Goal: Information Seeking & Learning: Check status

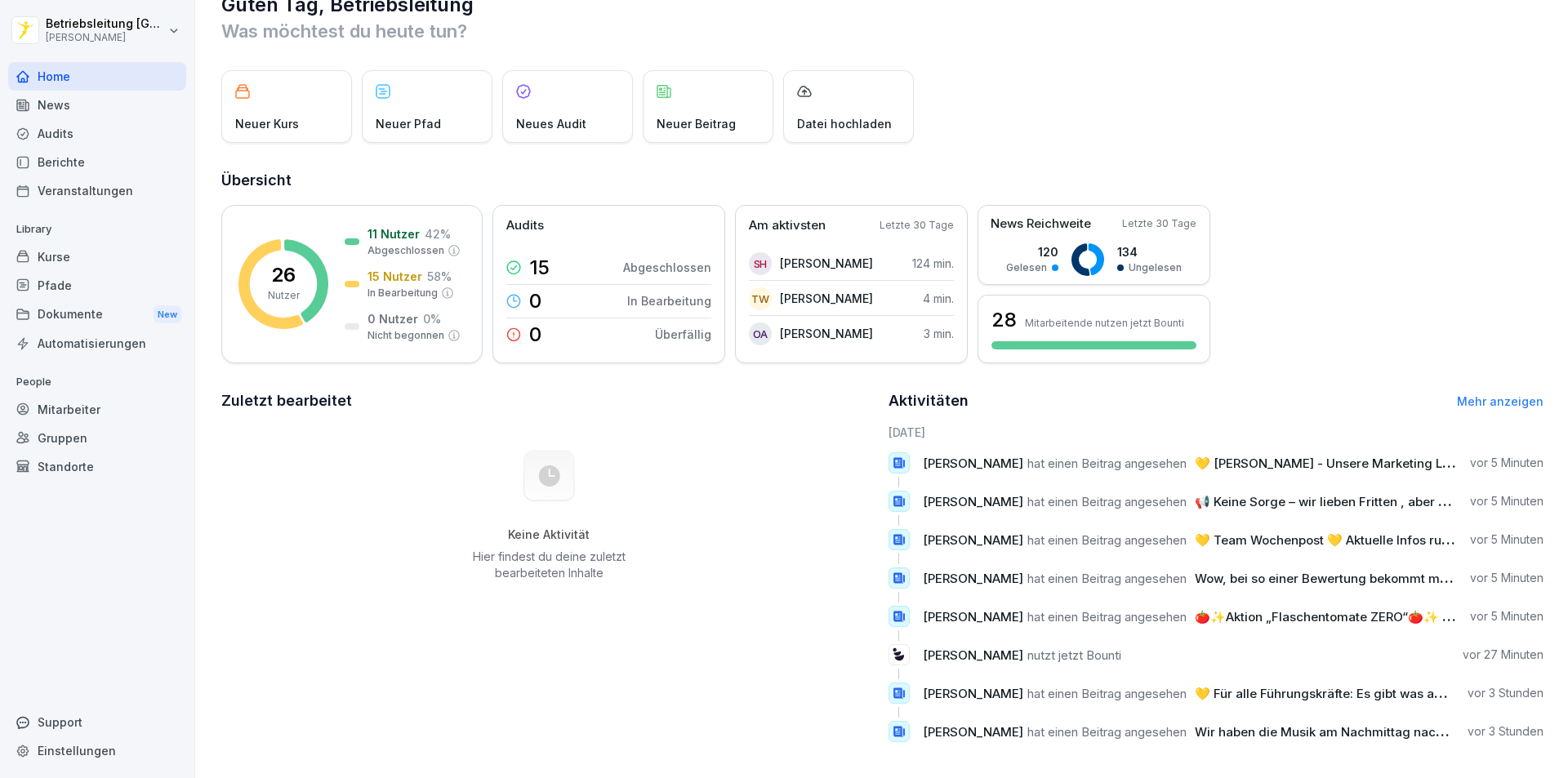
scroll to position [56, 0]
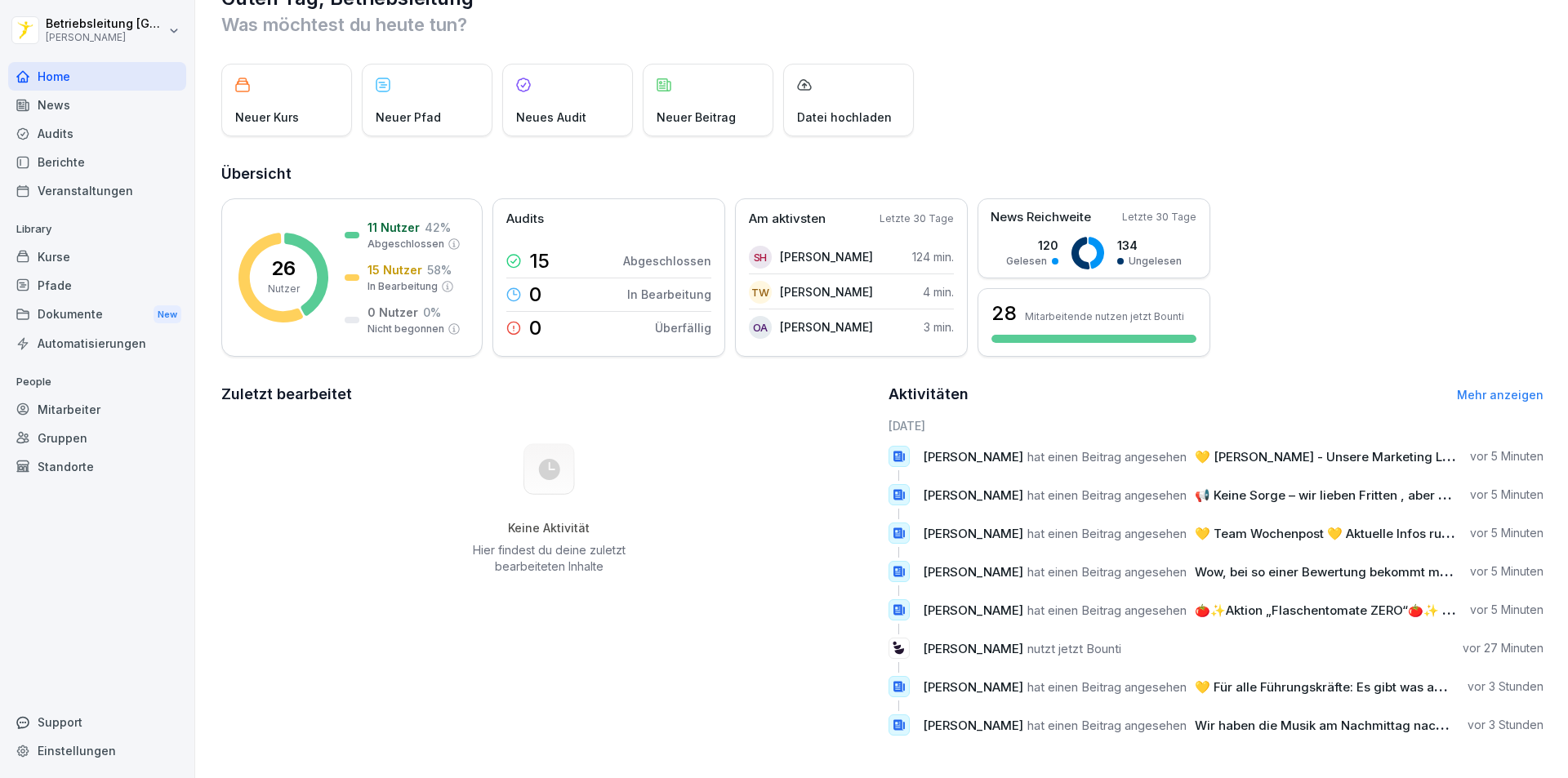
click at [107, 115] on div "News" at bounding box center [97, 105] width 178 height 28
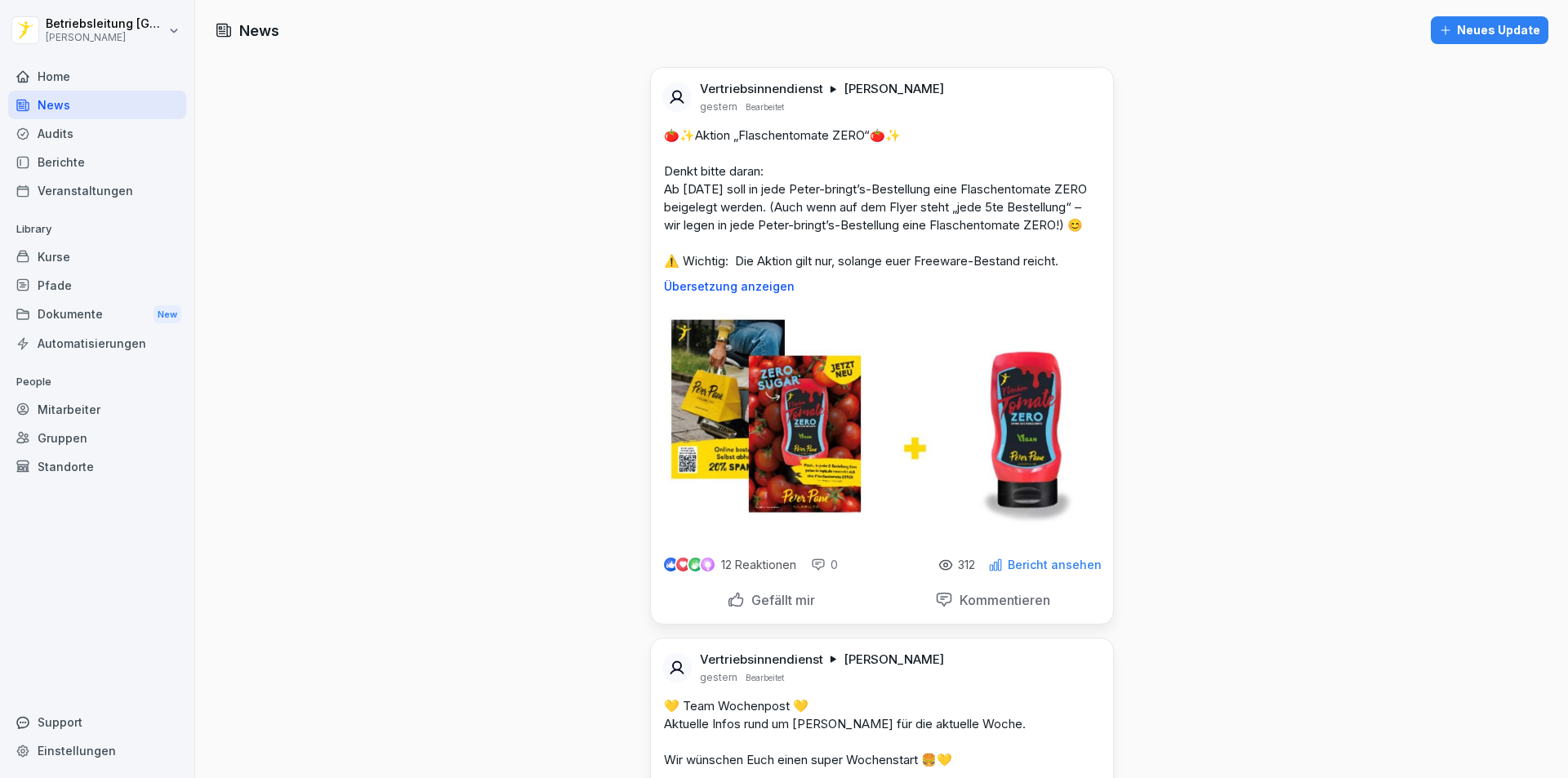
click at [794, 608] on p "Gefällt mir" at bounding box center [779, 599] width 70 height 16
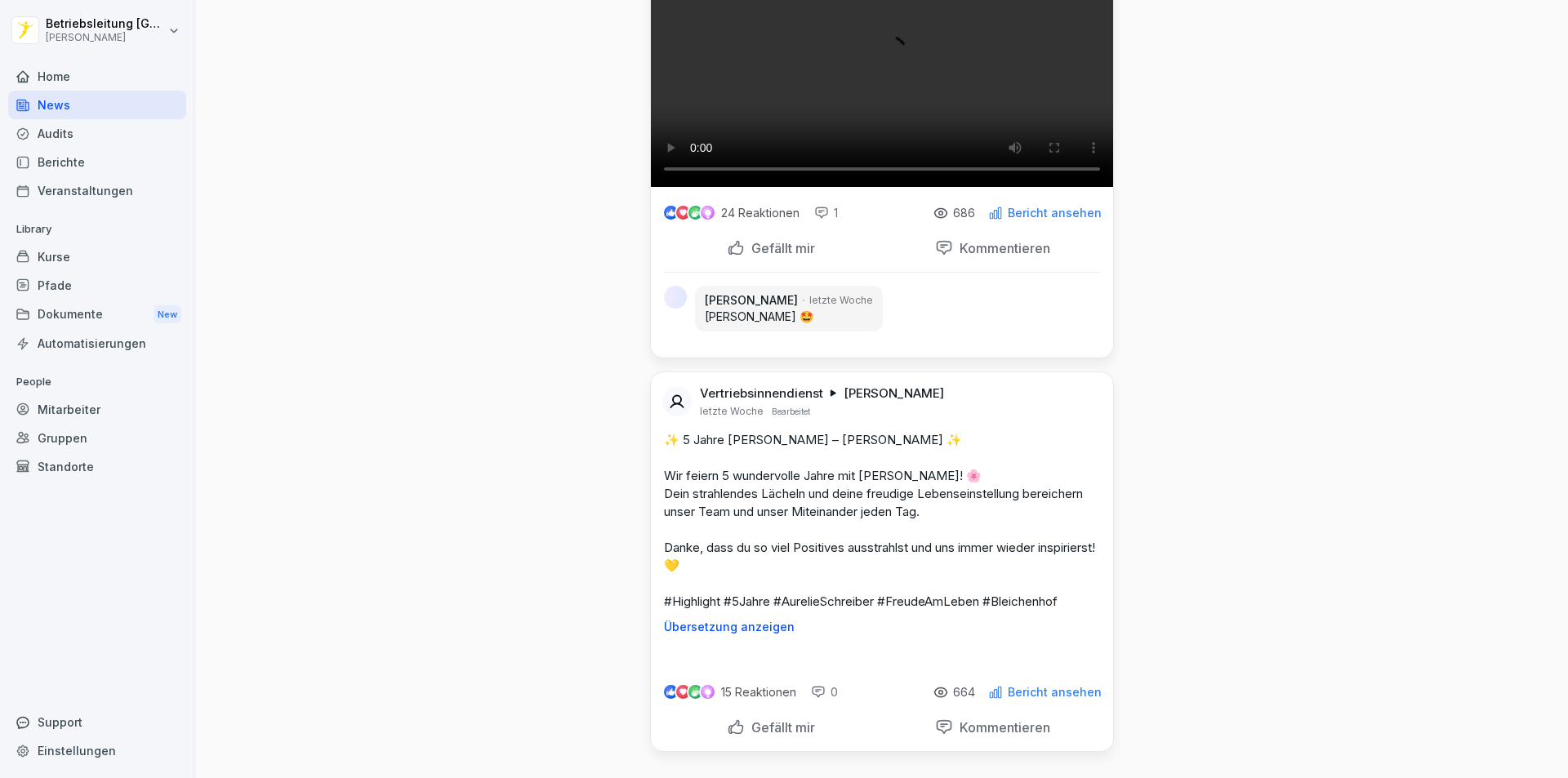
scroll to position [11508, 0]
click at [98, 288] on div "Pfade" at bounding box center [97, 285] width 178 height 28
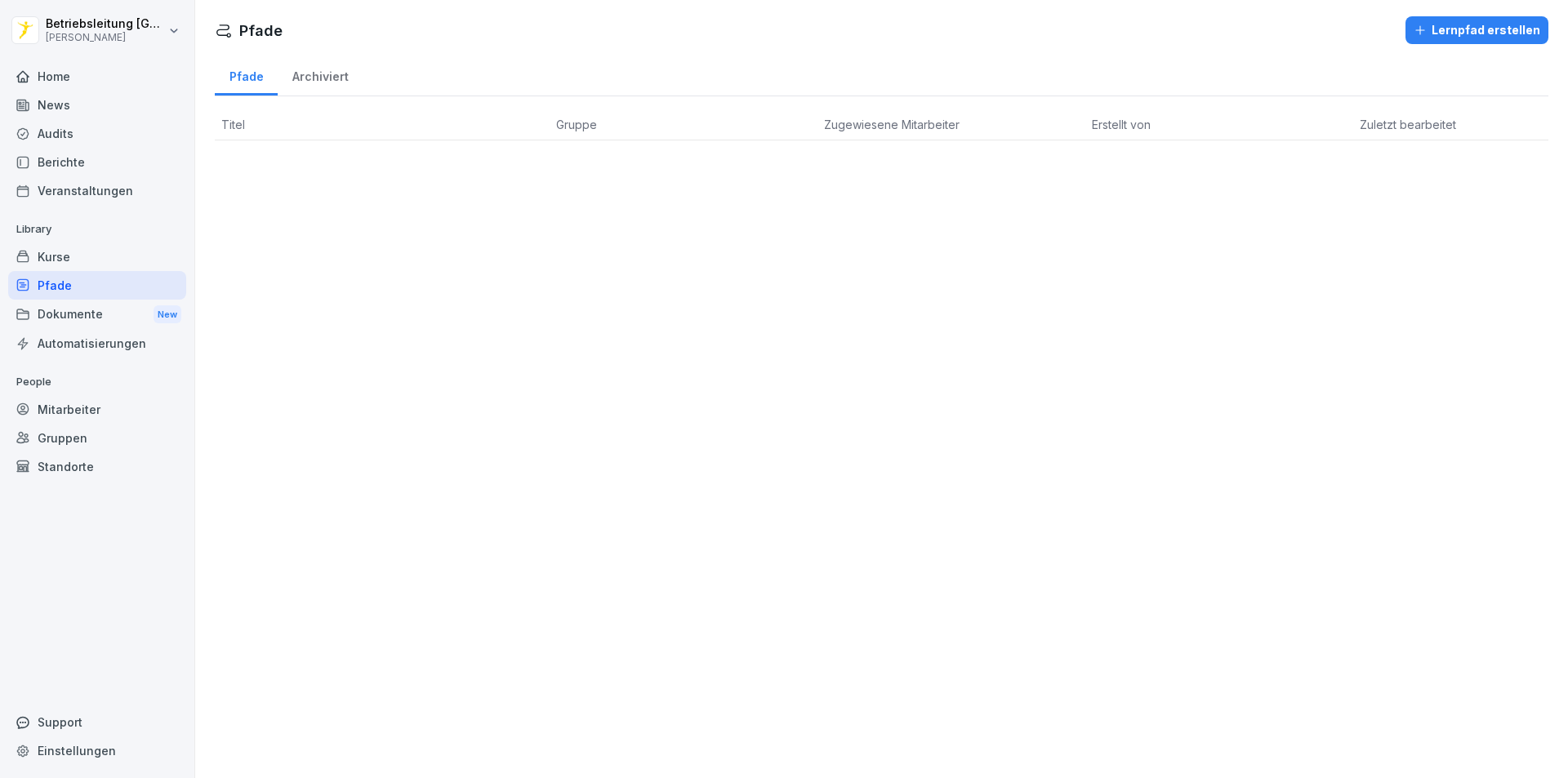
click at [87, 405] on div "Mitarbeiter" at bounding box center [97, 409] width 178 height 28
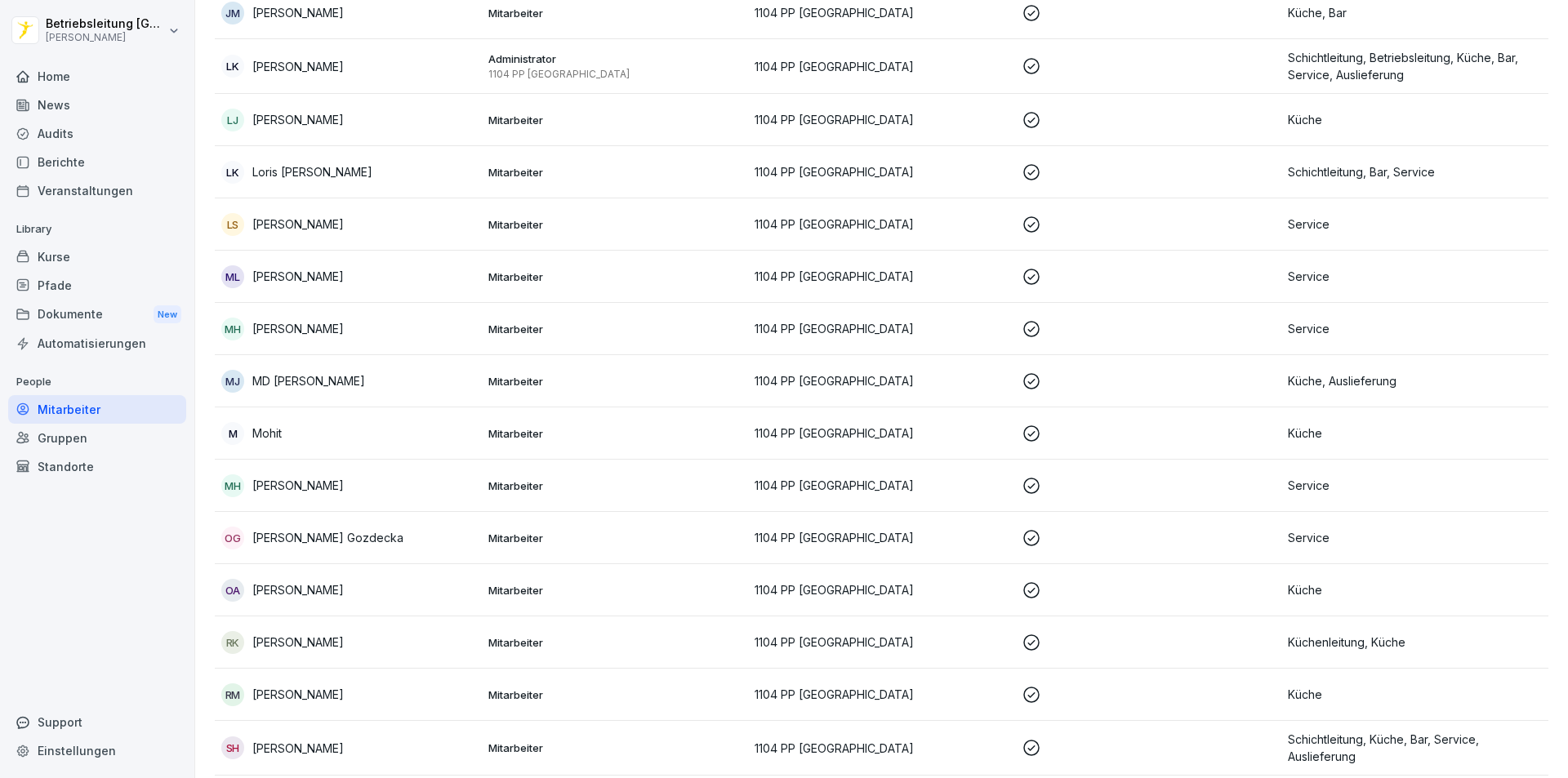
scroll to position [657, 0]
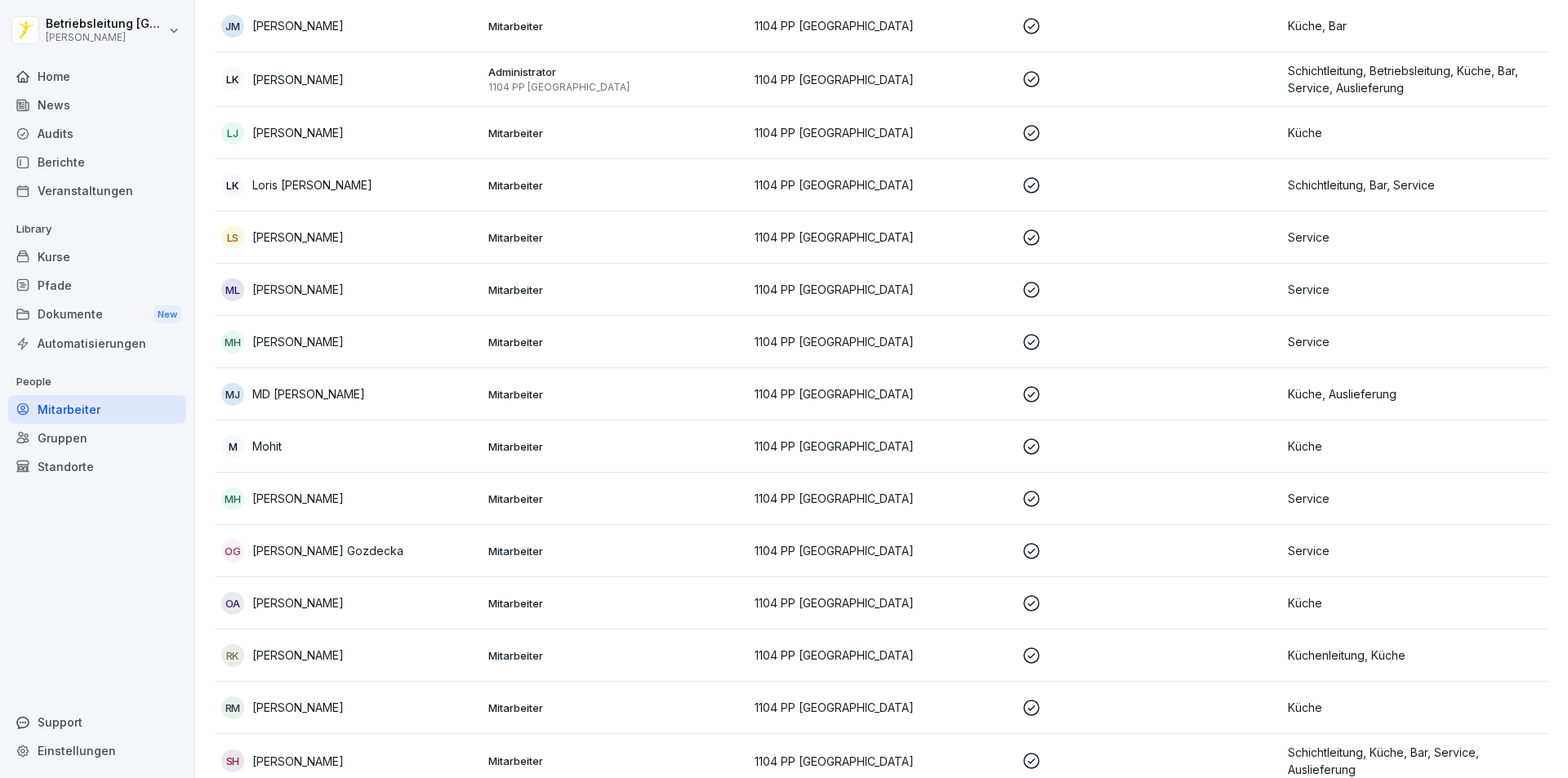
click at [298, 231] on p "[PERSON_NAME]" at bounding box center [298, 236] width 92 height 17
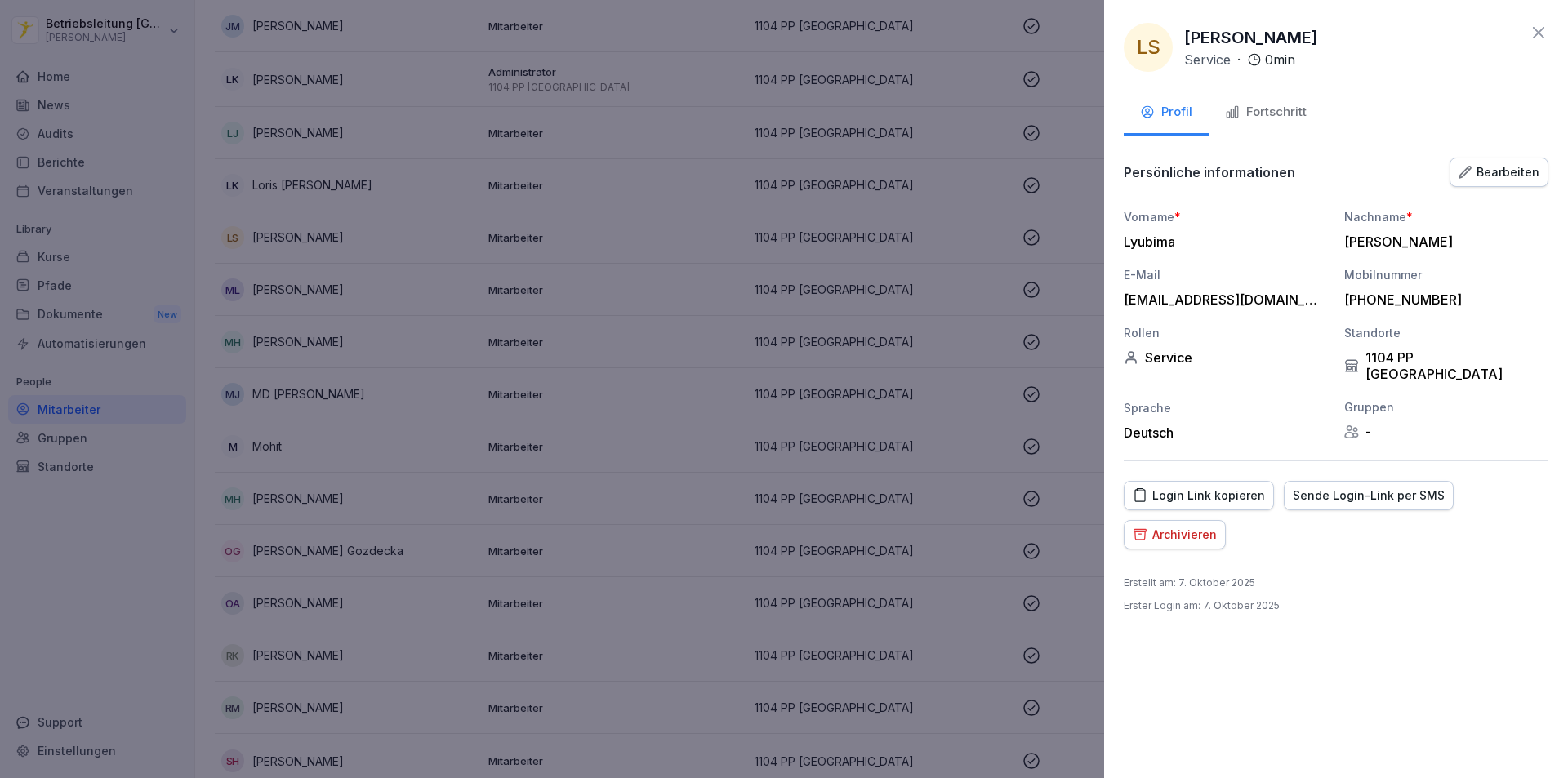
click at [1277, 111] on div "Fortschritt" at bounding box center [1266, 112] width 82 height 19
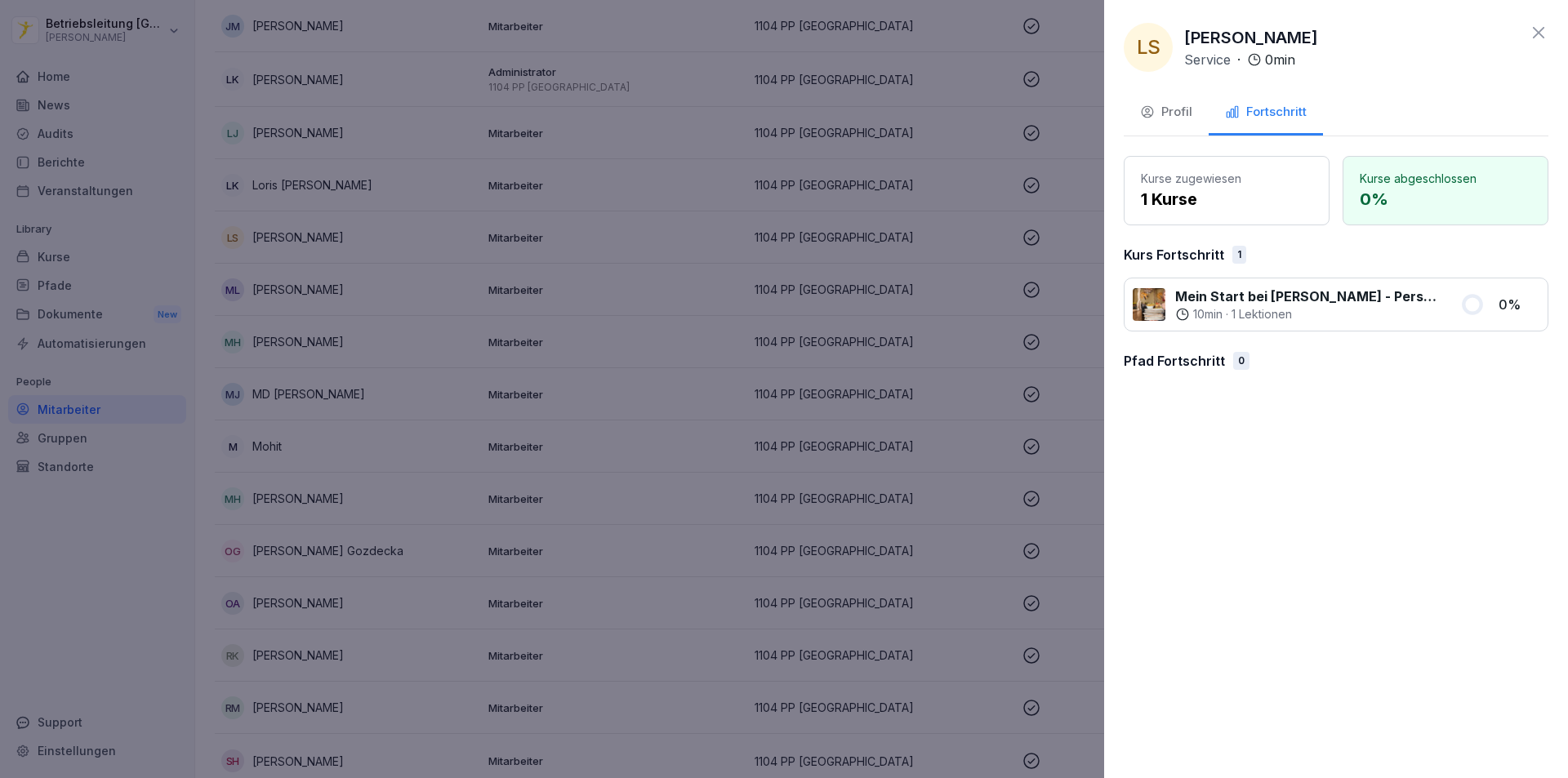
click at [1448, 312] on div "Mein Start bei Peter Pane - Personalfragebogen 10 min · 1 Lektionen" at bounding box center [1292, 305] width 318 height 36
click at [1175, 124] on button "Profil" at bounding box center [1166, 114] width 85 height 44
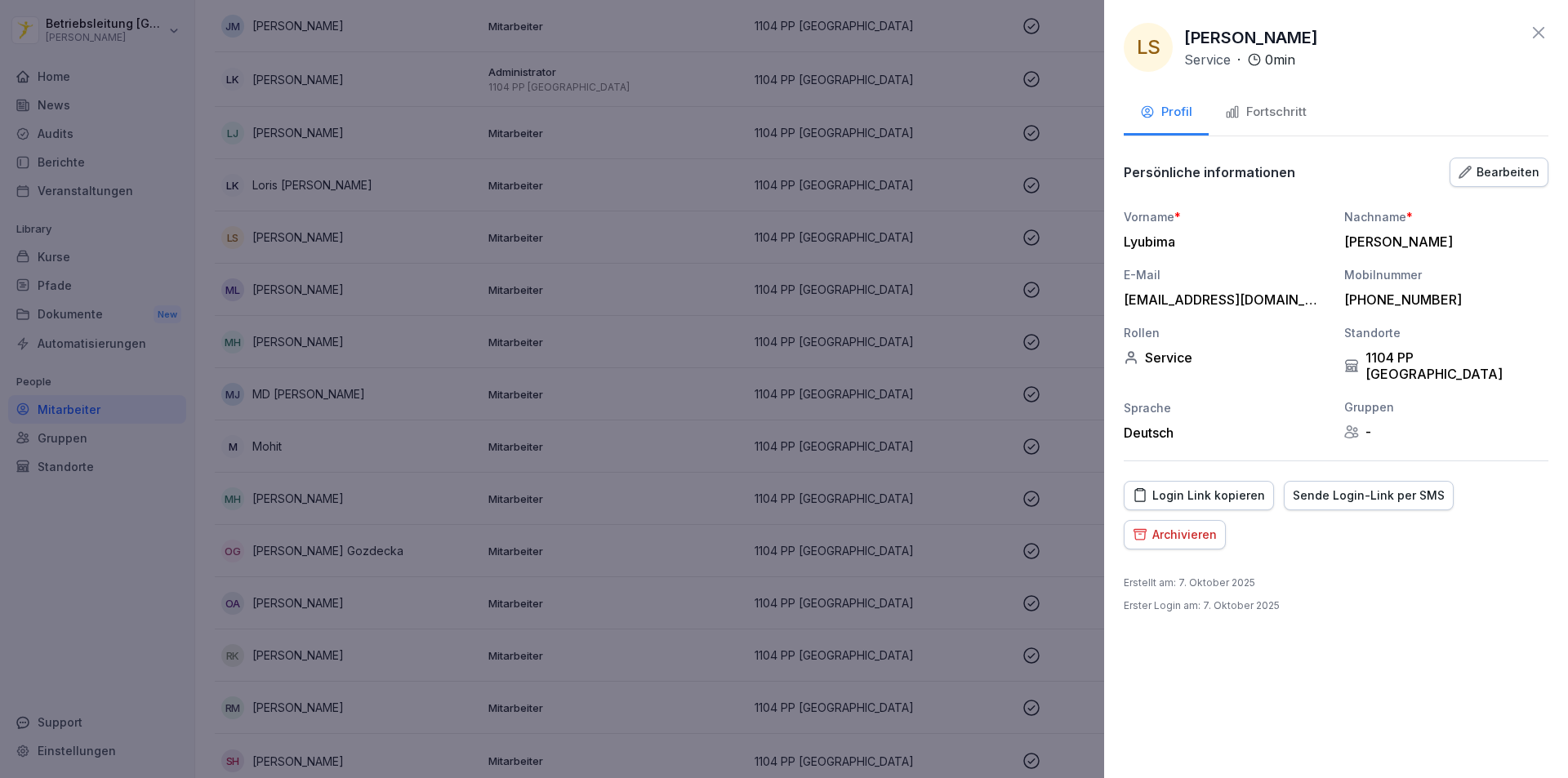
click at [488, 376] on div at bounding box center [784, 389] width 1568 height 778
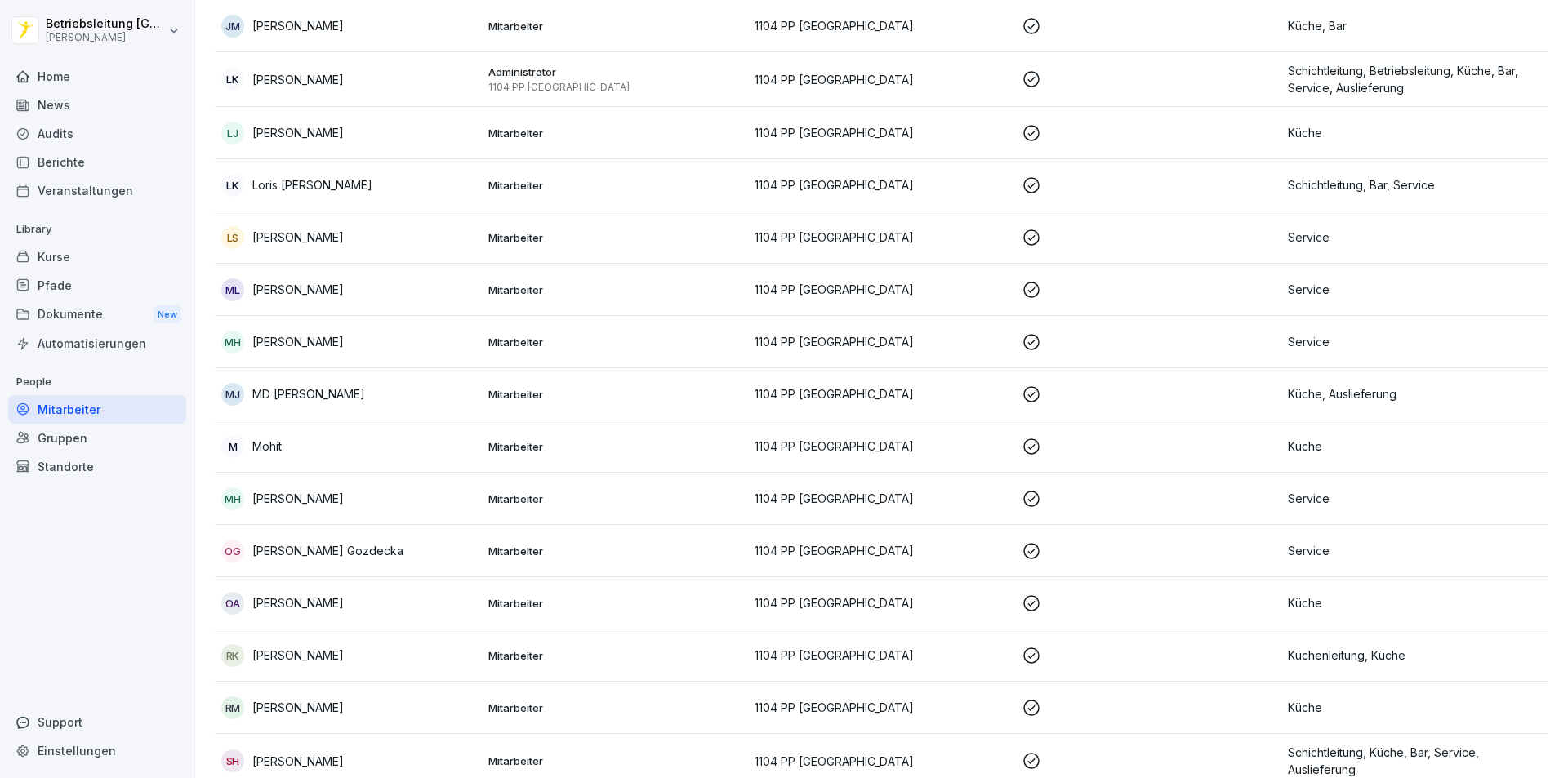
click at [95, 77] on div "Home" at bounding box center [97, 76] width 178 height 28
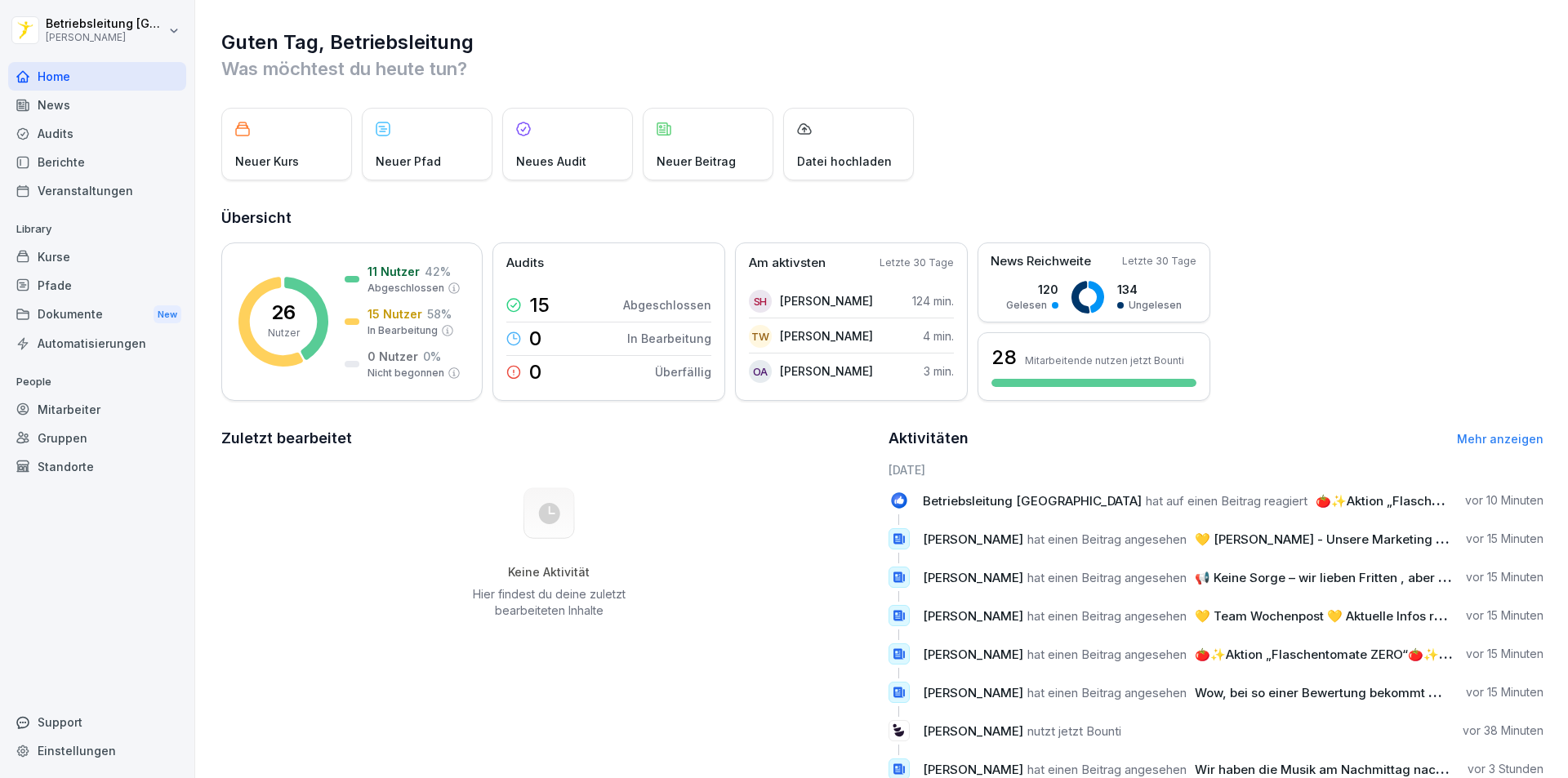
click at [113, 112] on div "News" at bounding box center [97, 105] width 178 height 28
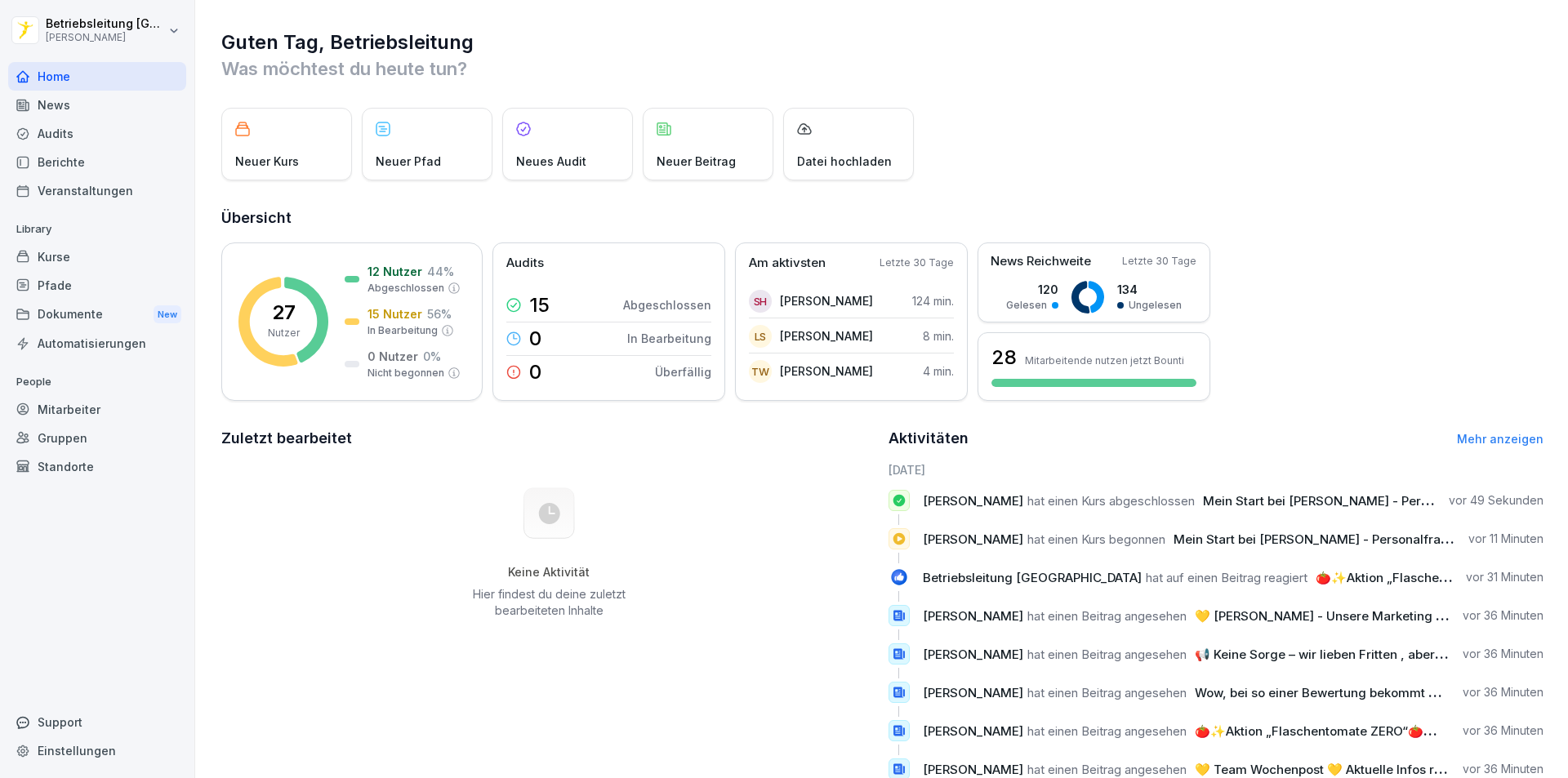
click at [1278, 490] on div "Lyubima Slivkova hat einen Kurs abgeschlossen Mein Start bei Peter Pane - Perso…" at bounding box center [1216, 500] width 656 height 21
click at [984, 498] on span "[PERSON_NAME]" at bounding box center [973, 500] width 100 height 15
click at [116, 407] on div "Mitarbeiter" at bounding box center [97, 409] width 178 height 28
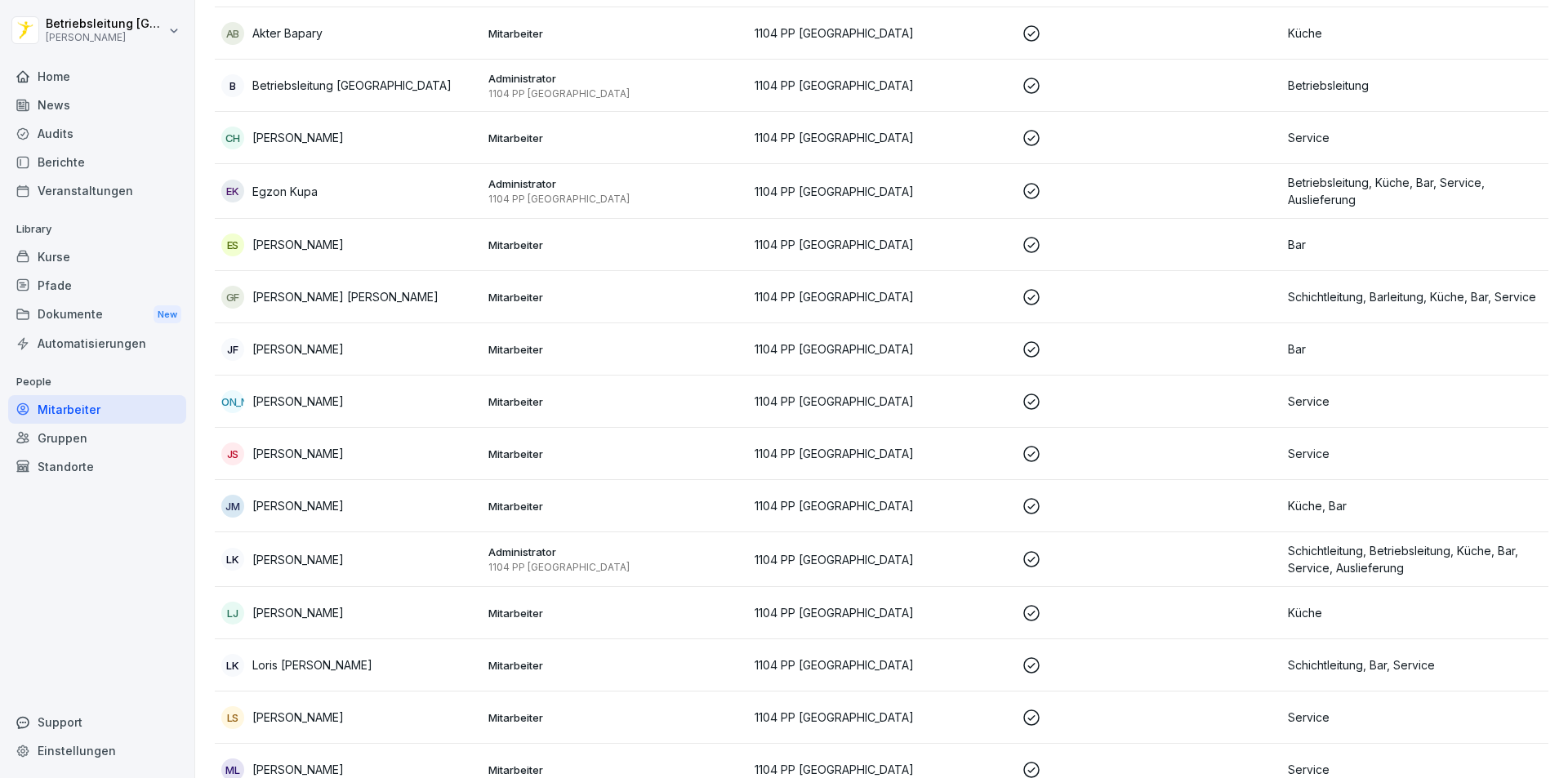
scroll to position [409, 0]
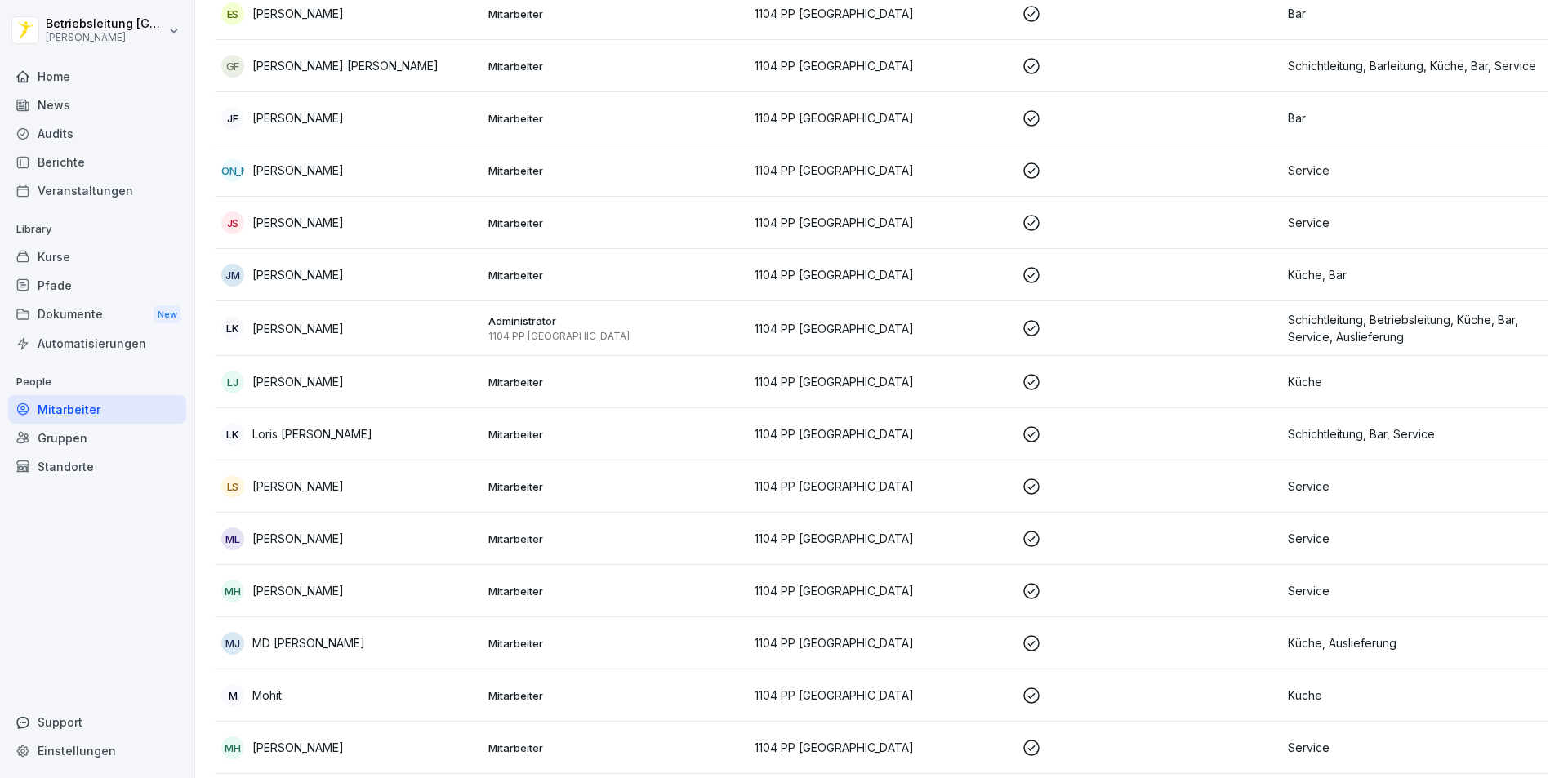
click at [319, 484] on p "[PERSON_NAME]" at bounding box center [298, 486] width 92 height 17
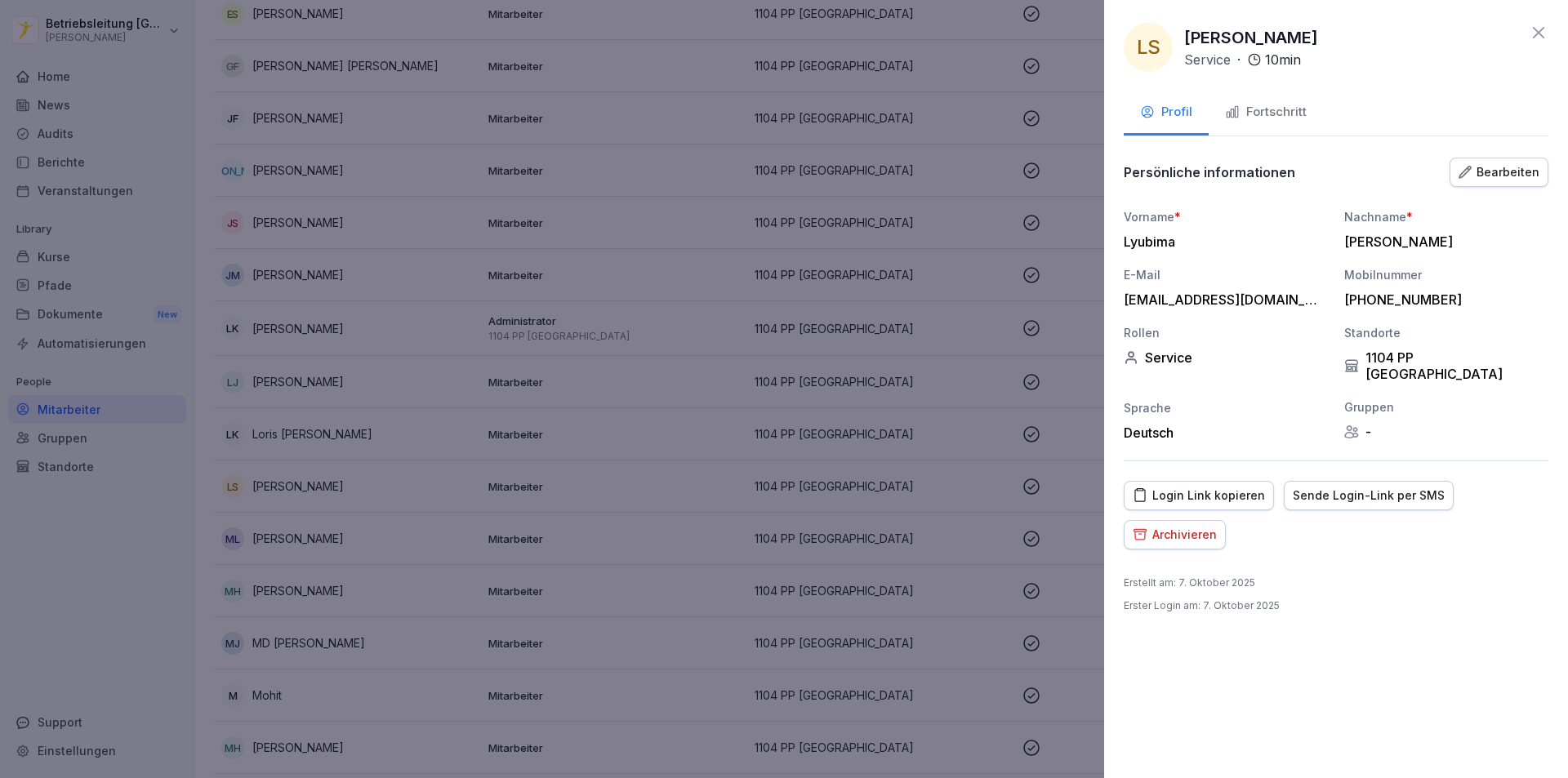
click at [1284, 111] on div "Fortschritt" at bounding box center [1266, 112] width 82 height 19
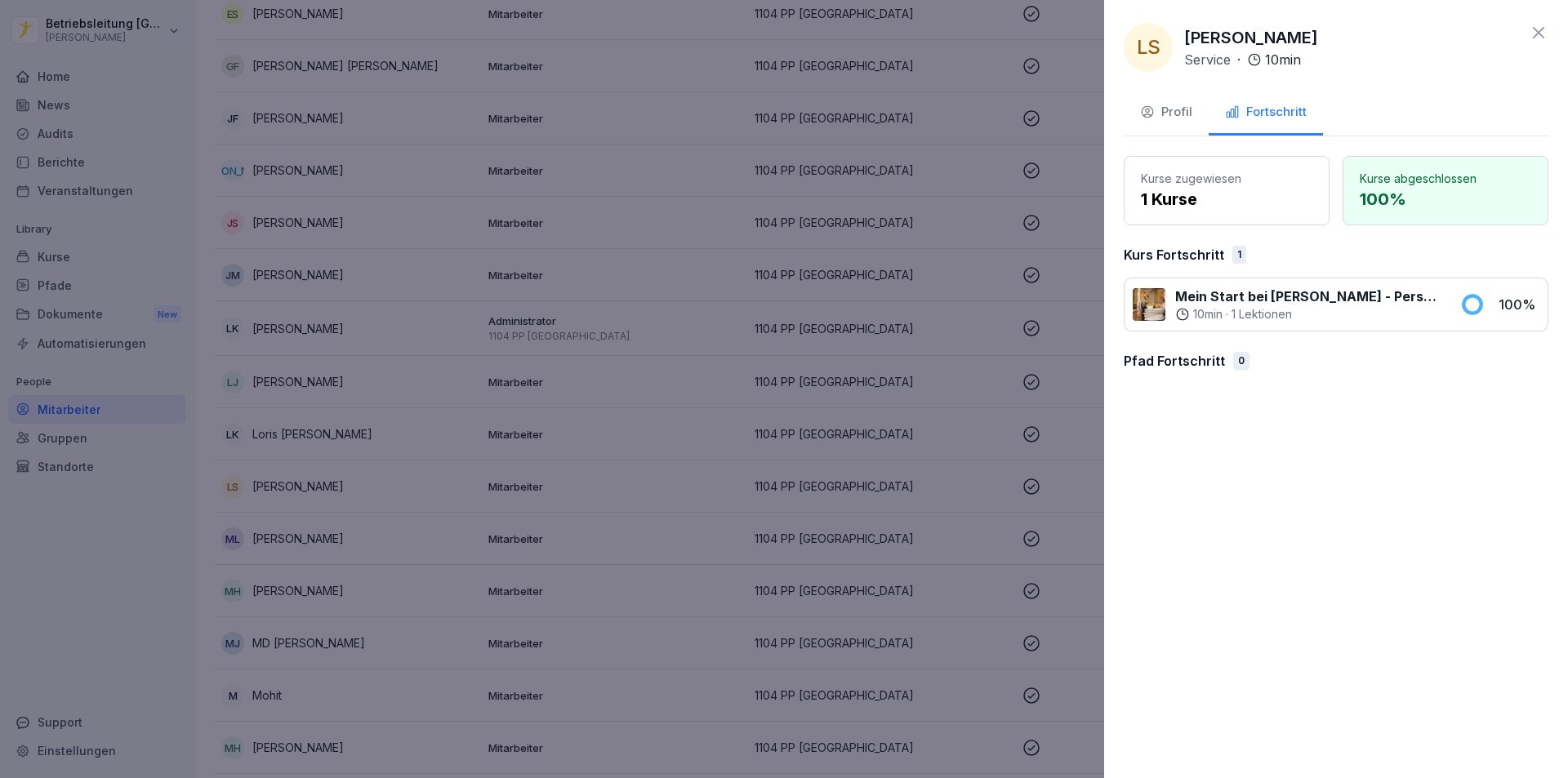
click at [1356, 311] on div "10 min · 1 Lektionen" at bounding box center [1307, 314] width 266 height 16
click at [1150, 311] on div at bounding box center [1149, 304] width 33 height 33
click at [1195, 293] on p "Mein Start bei [PERSON_NAME] - Personalfragebogen" at bounding box center [1307, 297] width 266 height 20
click at [1127, 327] on div "Mein Start bei Peter Pane - Personalfragebogen 10 min · 1 Lektionen 100 %" at bounding box center [1336, 304] width 425 height 54
drag, startPoint x: 1158, startPoint y: 244, endPoint x: 1182, endPoint y: 250, distance: 24.7
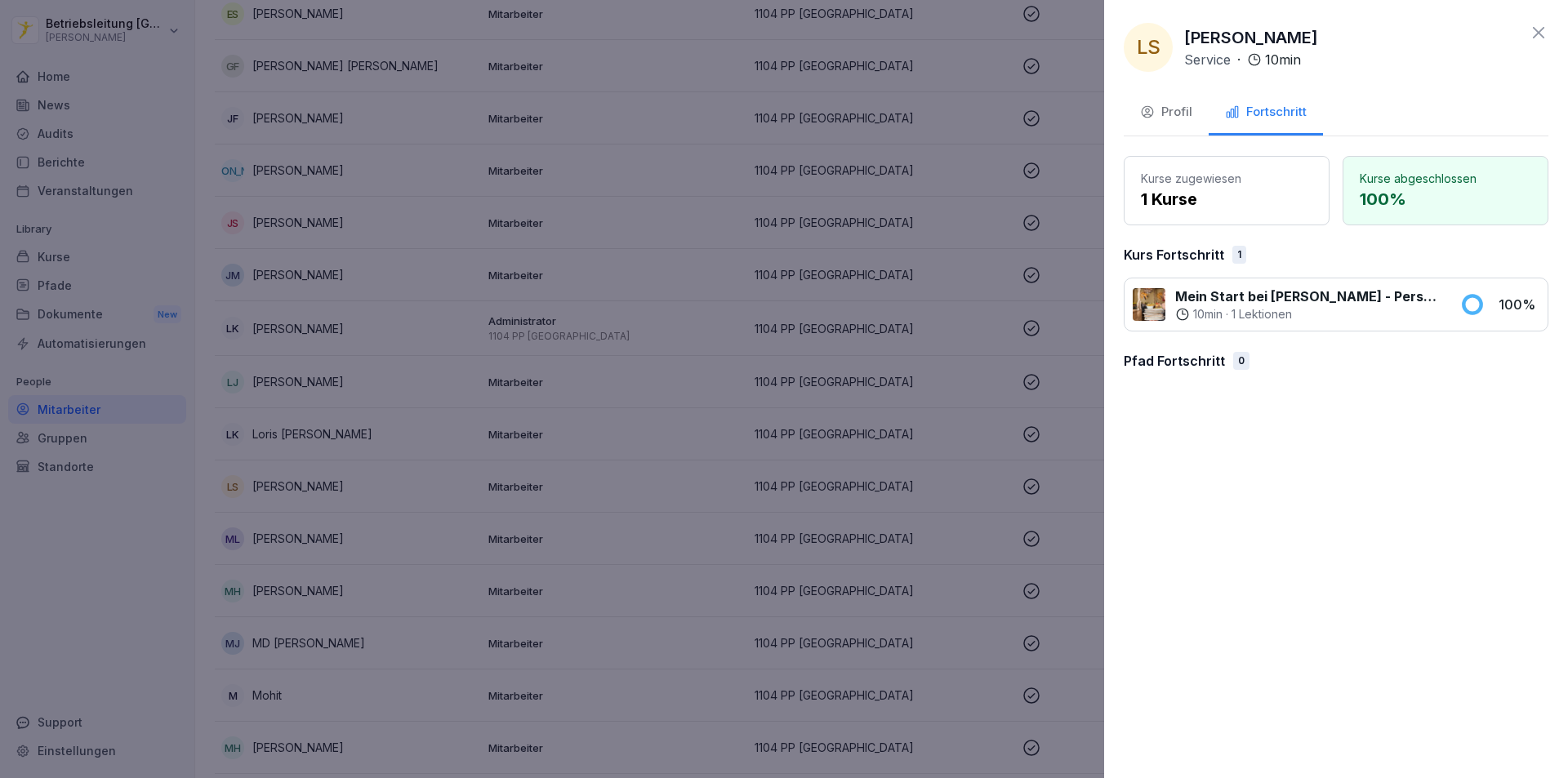
click at [1158, 247] on p "Kurs Fortschritt" at bounding box center [1174, 255] width 100 height 20
click at [1236, 256] on div "1" at bounding box center [1239, 255] width 14 height 18
click at [1309, 195] on p "1 Kurse" at bounding box center [1226, 199] width 171 height 25
drag, startPoint x: 1404, startPoint y: 178, endPoint x: 1190, endPoint y: 124, distance: 220.7
click at [1401, 177] on p "Kurse abgeschlossen" at bounding box center [1445, 178] width 171 height 17
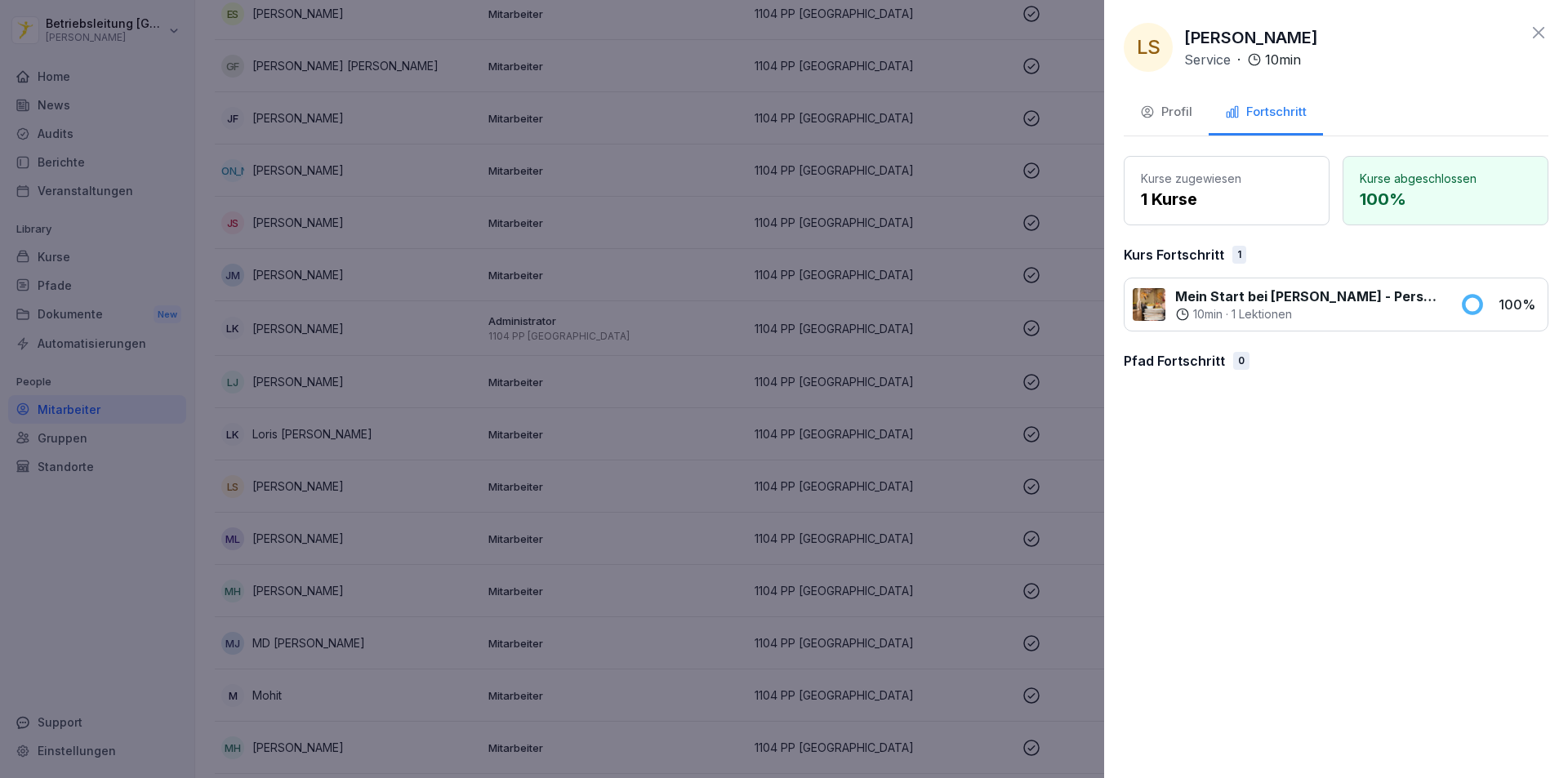
click at [1243, 379] on div "Kurse zugewiesen 1 Kurse Kurse abgeschlossen 100 % Kurs Fortschritt 1 Mein Star…" at bounding box center [1336, 270] width 425 height 227
drag, startPoint x: 1155, startPoint y: 368, endPoint x: 1166, endPoint y: 358, distance: 14.9
click at [1156, 368] on p "Pfad Fortschritt" at bounding box center [1174, 361] width 101 height 20
click at [1248, 311] on p "1 Lektionen" at bounding box center [1262, 314] width 60 height 16
drag, startPoint x: 1248, startPoint y: 311, endPoint x: 1454, endPoint y: 274, distance: 209.3
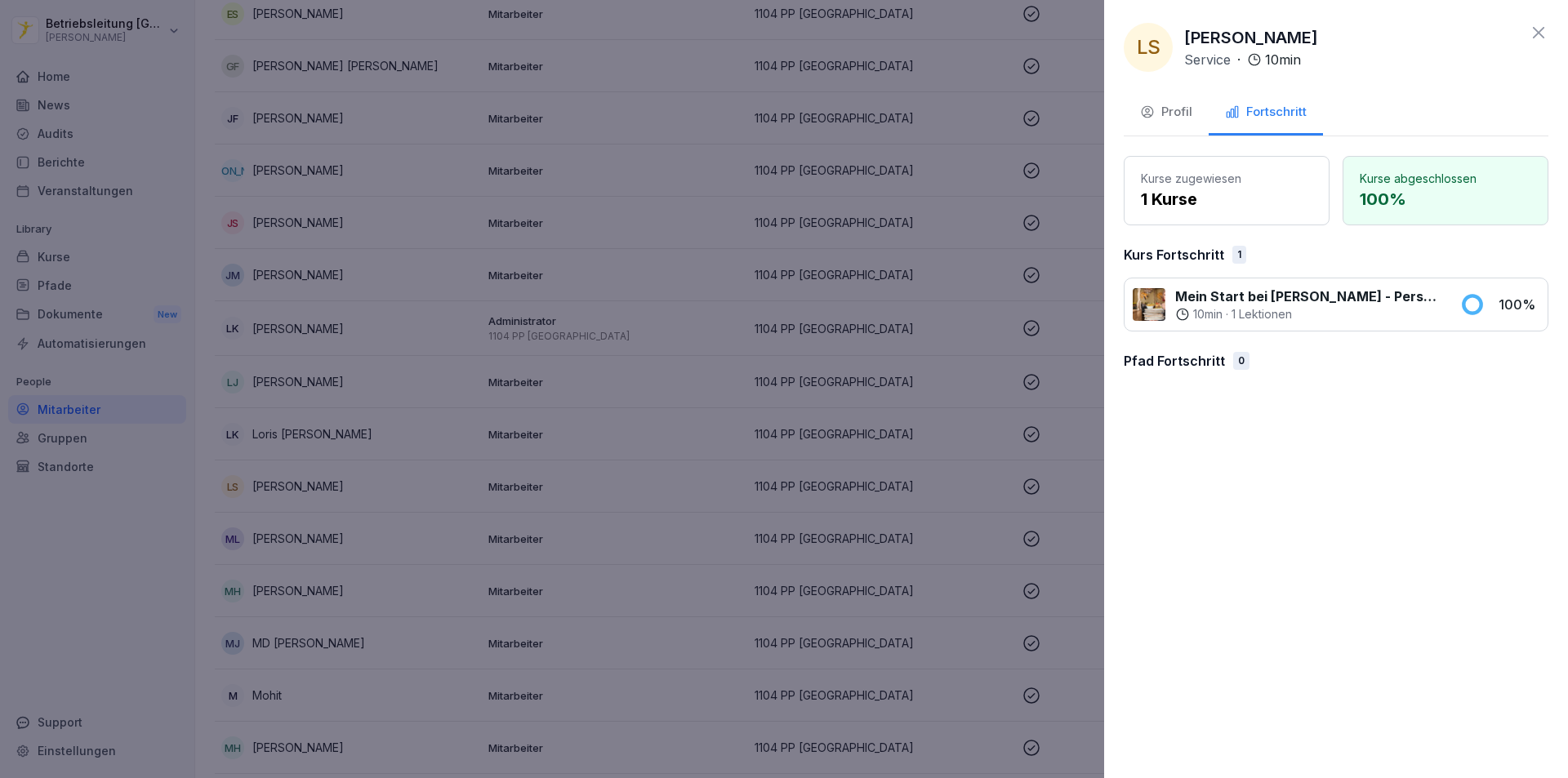
click at [1288, 308] on p "1 Lektionen" at bounding box center [1262, 314] width 60 height 16
click at [1511, 317] on div "Mein Start bei Peter Pane - Personalfragebogen 10 min · 1 Lektionen 100 %" at bounding box center [1336, 304] width 425 height 54
click at [1206, 256] on p "Kurs Fortschritt" at bounding box center [1174, 255] width 100 height 20
drag, startPoint x: 1203, startPoint y: 174, endPoint x: 1186, endPoint y: 136, distance: 41.6
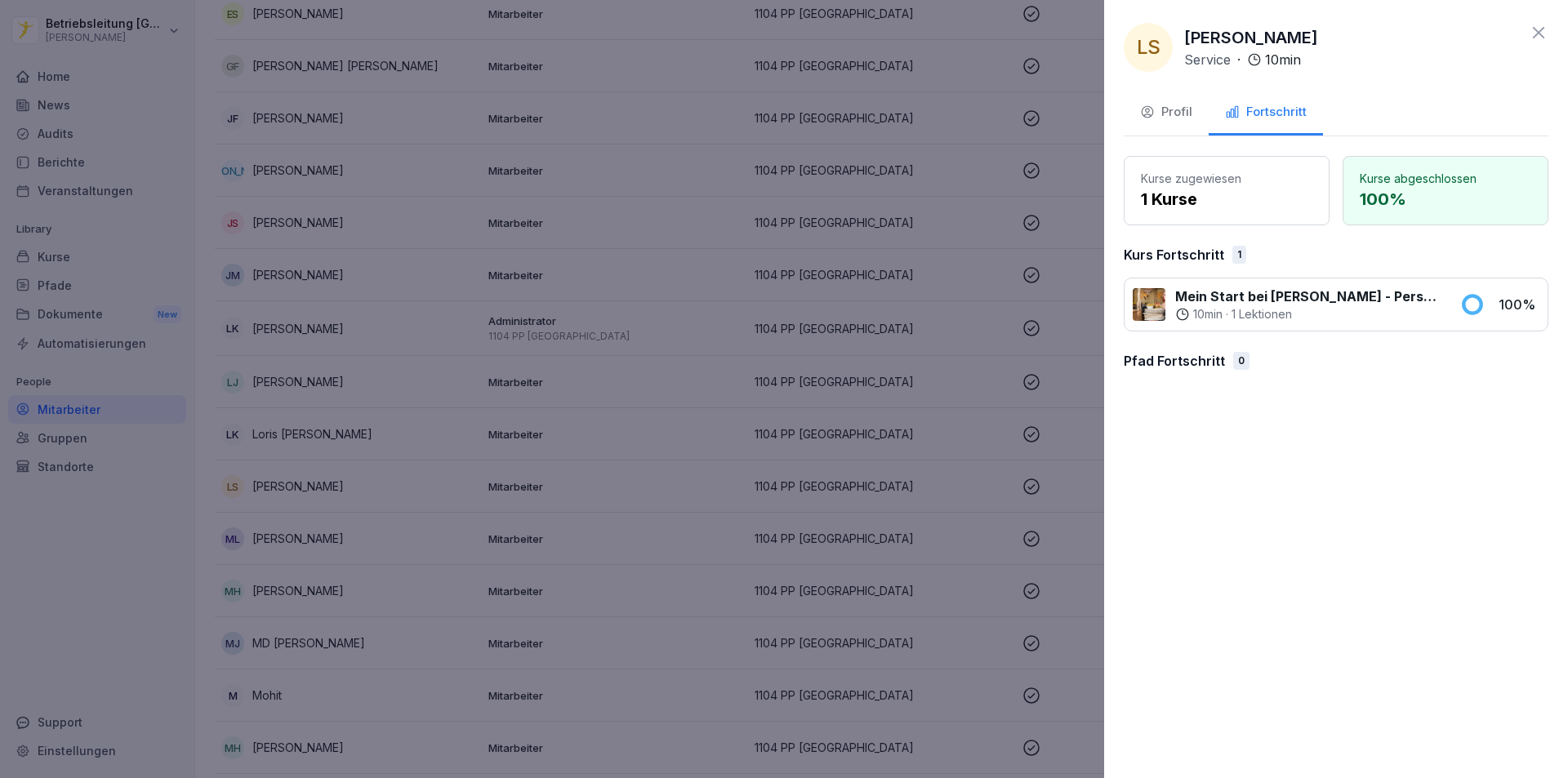
click at [1201, 166] on div "Kurse zugewiesen 1 Kurse" at bounding box center [1227, 191] width 206 height 69
click at [1165, 109] on div "Profil" at bounding box center [1166, 112] width 52 height 19
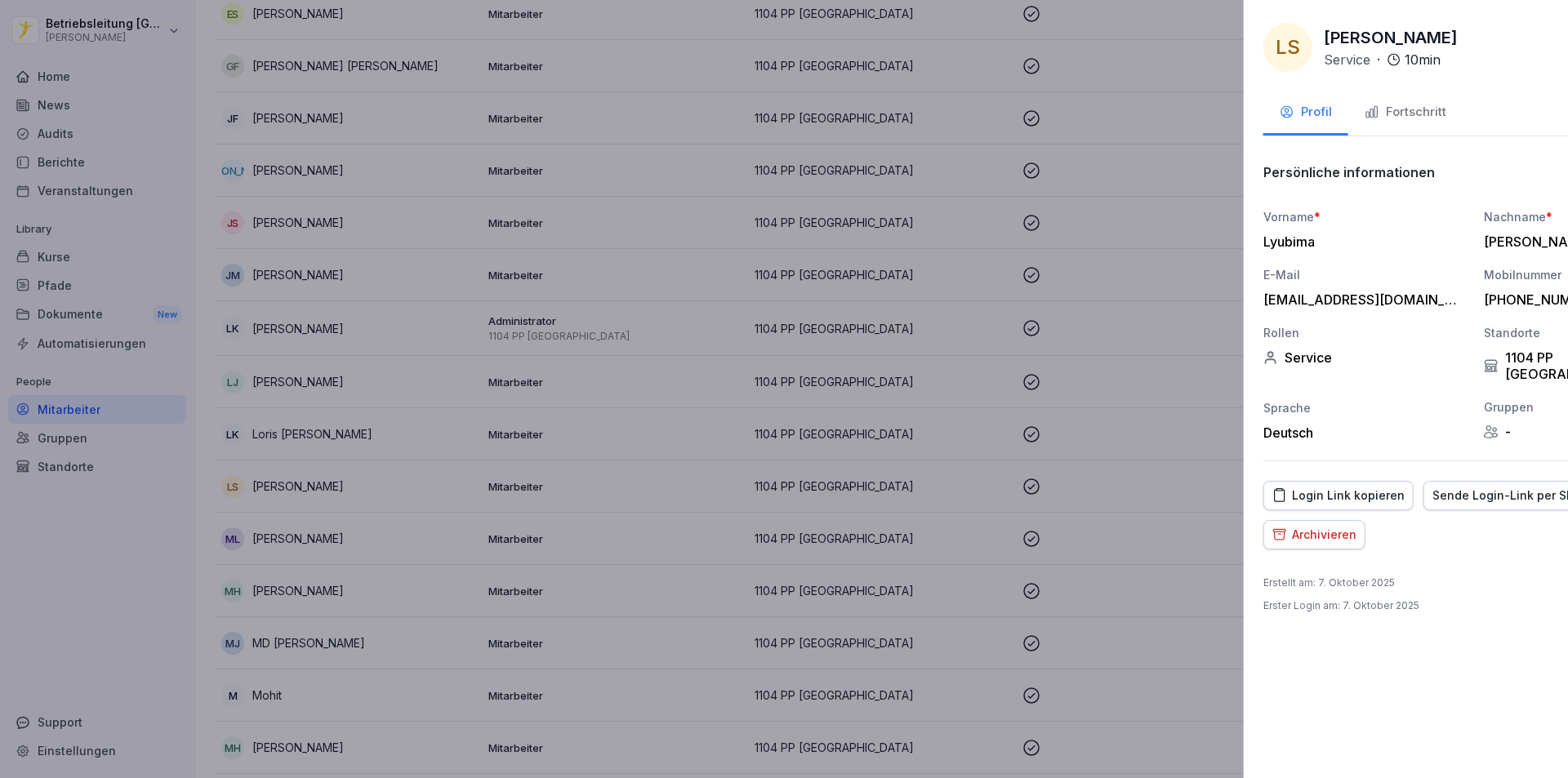
click at [73, 324] on div at bounding box center [784, 389] width 1568 height 778
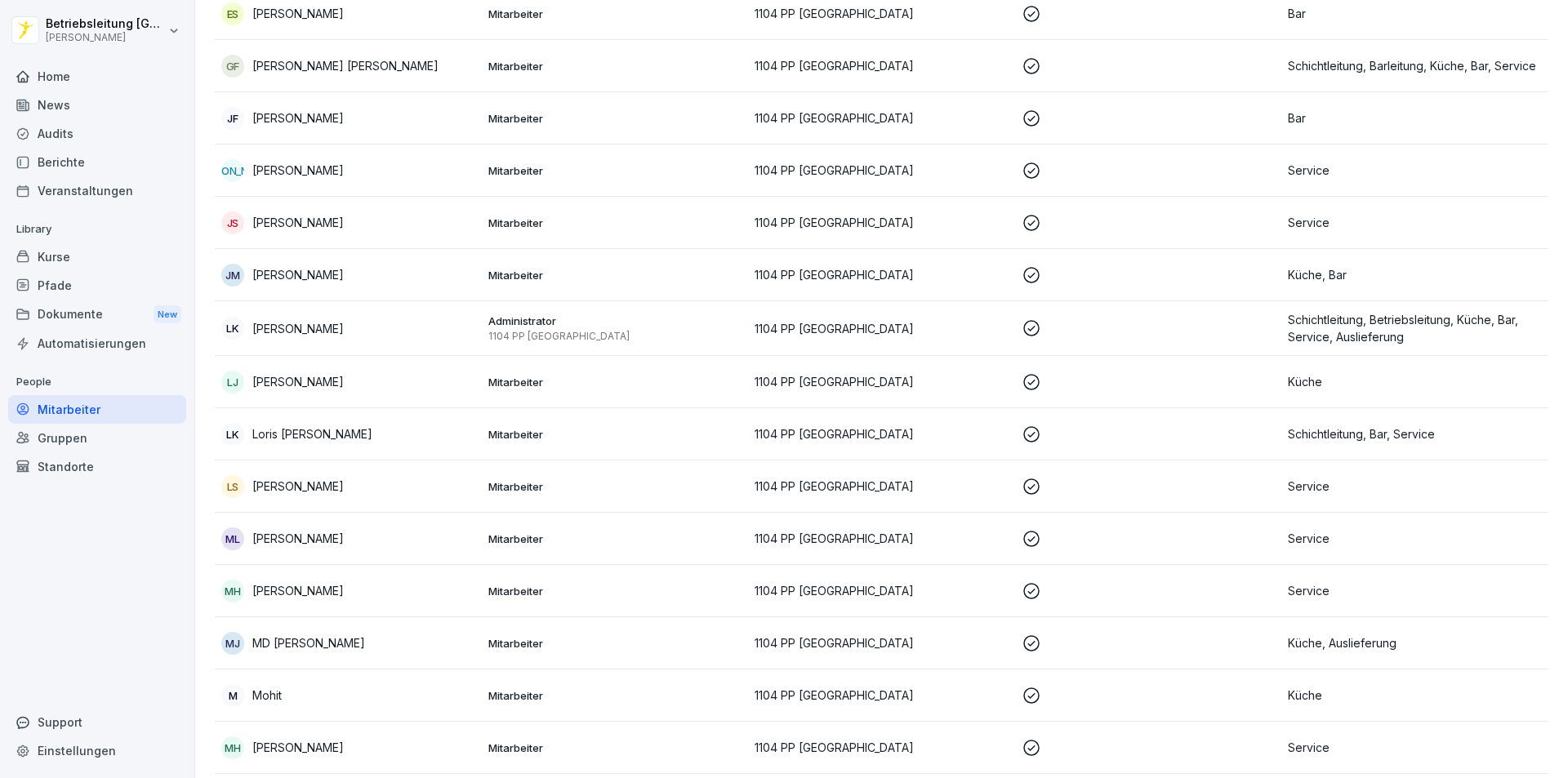
click at [66, 278] on div "Pfade" at bounding box center [97, 285] width 178 height 28
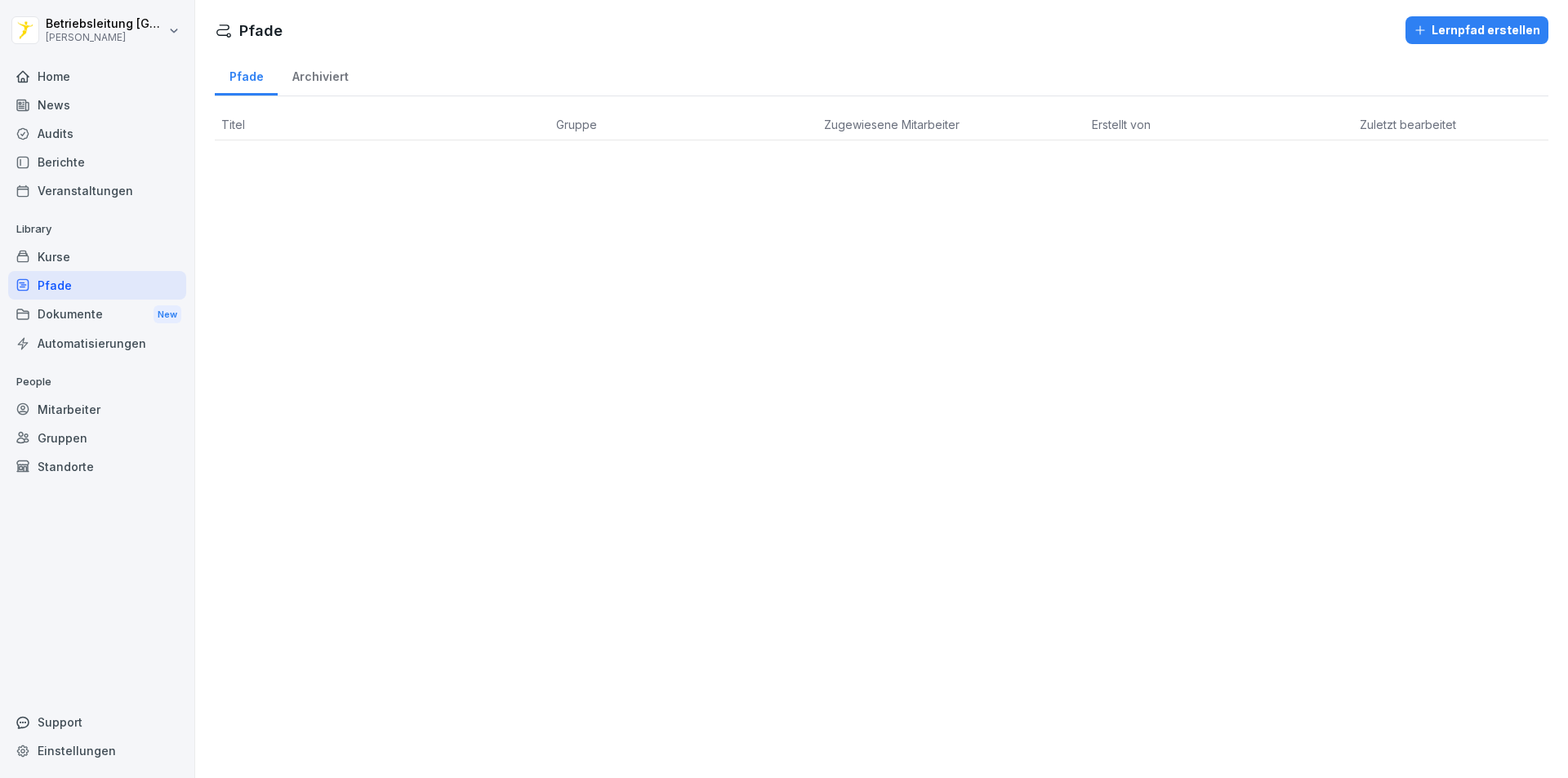
click at [316, 74] on div "Archiviert" at bounding box center [320, 75] width 85 height 42
click at [236, 76] on div "Pfade" at bounding box center [246, 75] width 63 height 42
click at [72, 88] on div "Home" at bounding box center [97, 76] width 178 height 28
click at [60, 117] on div "News" at bounding box center [97, 105] width 178 height 28
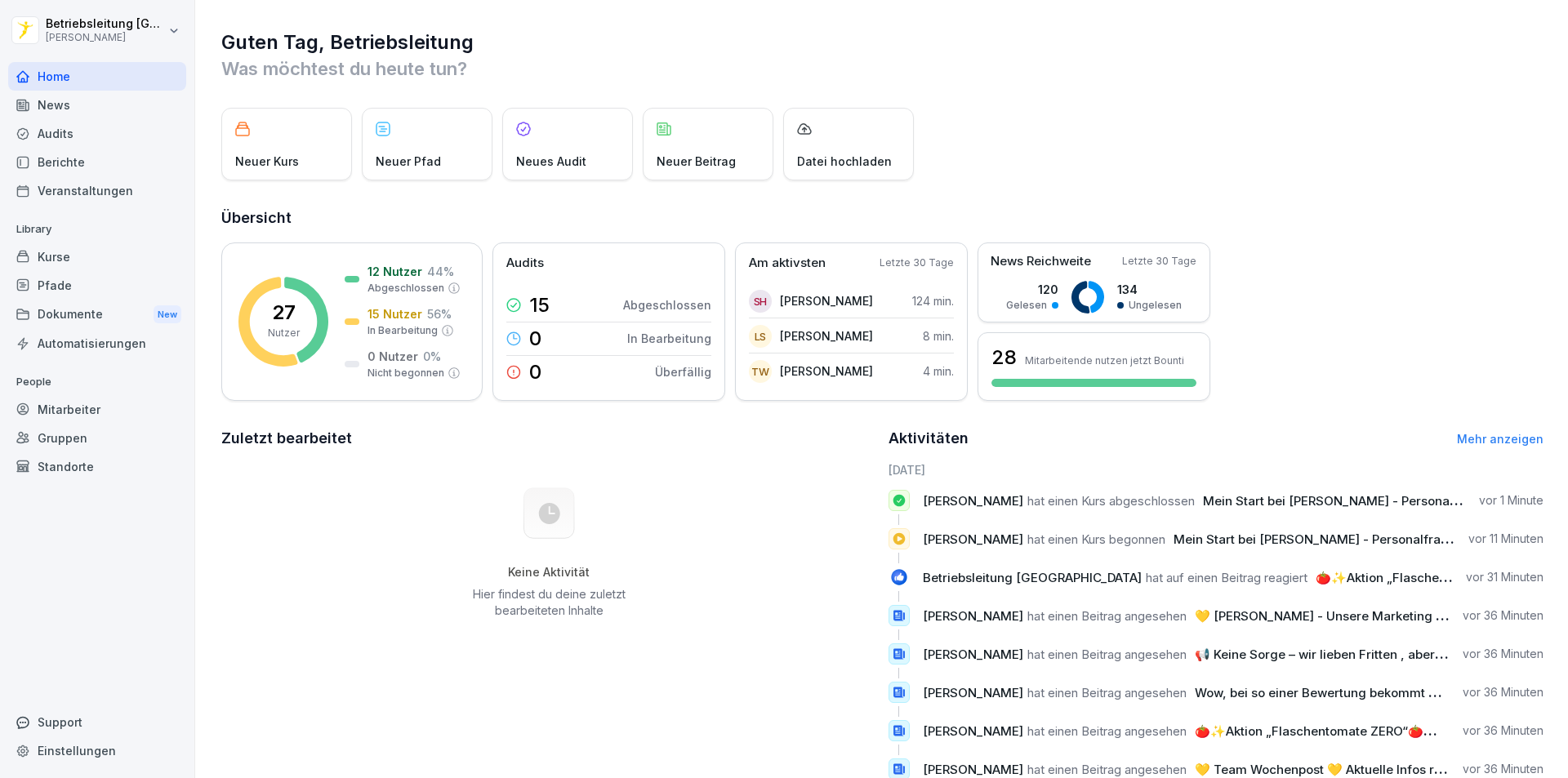
click at [60, 132] on div "Audits" at bounding box center [97, 133] width 178 height 28
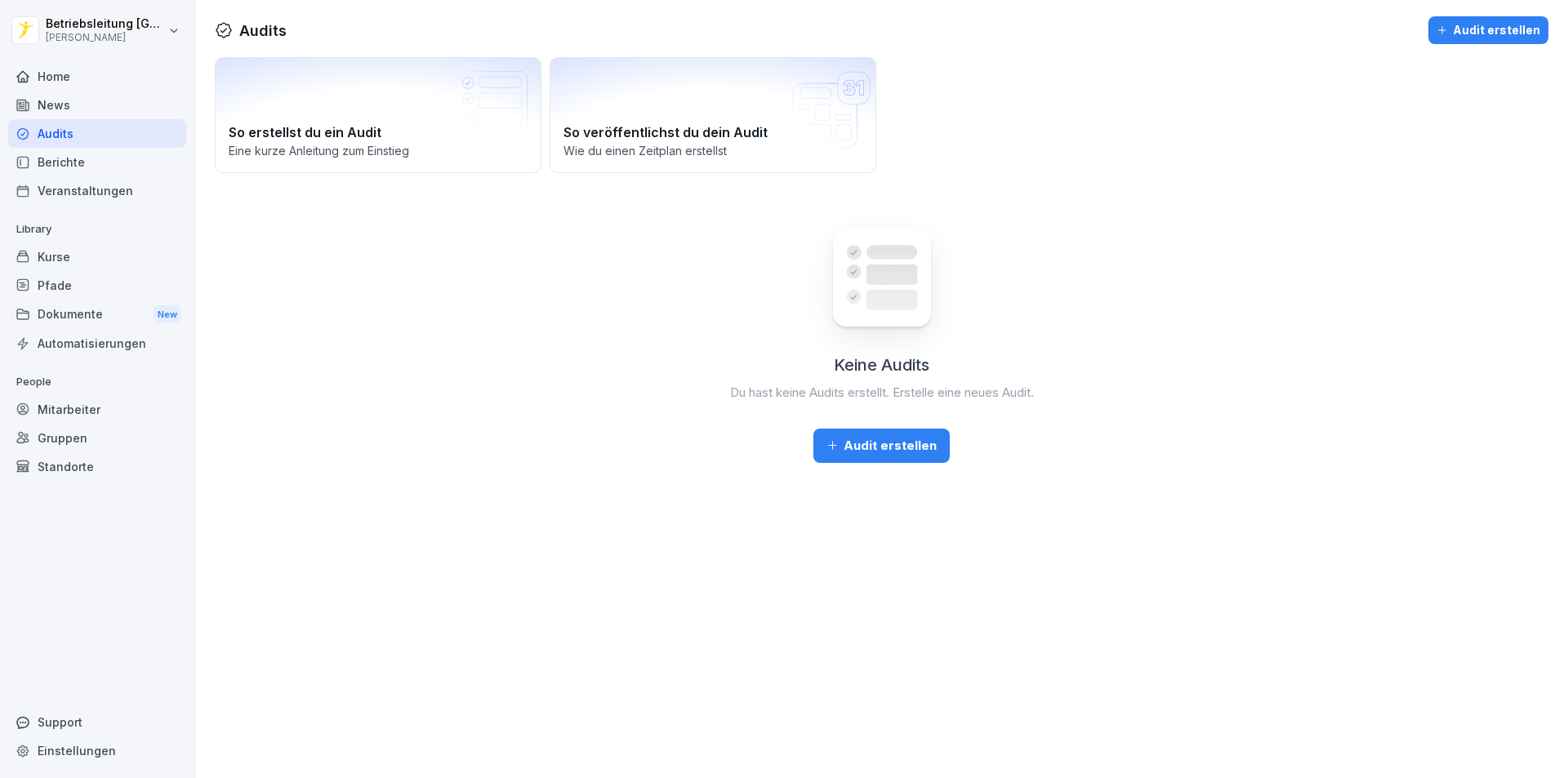
click at [66, 158] on div "Berichte" at bounding box center [97, 162] width 178 height 28
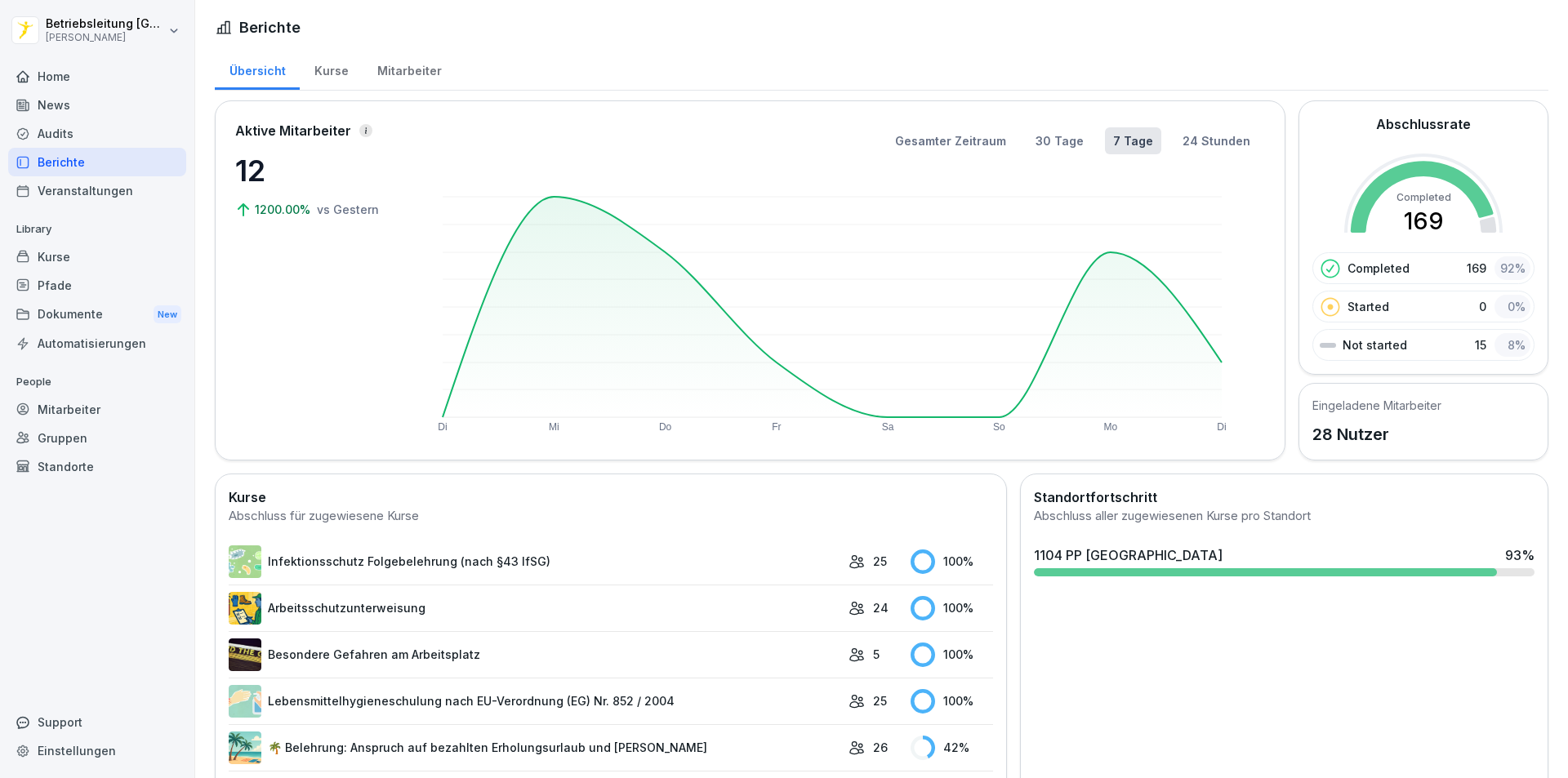
click at [91, 195] on div "Veranstaltungen" at bounding box center [97, 191] width 178 height 28
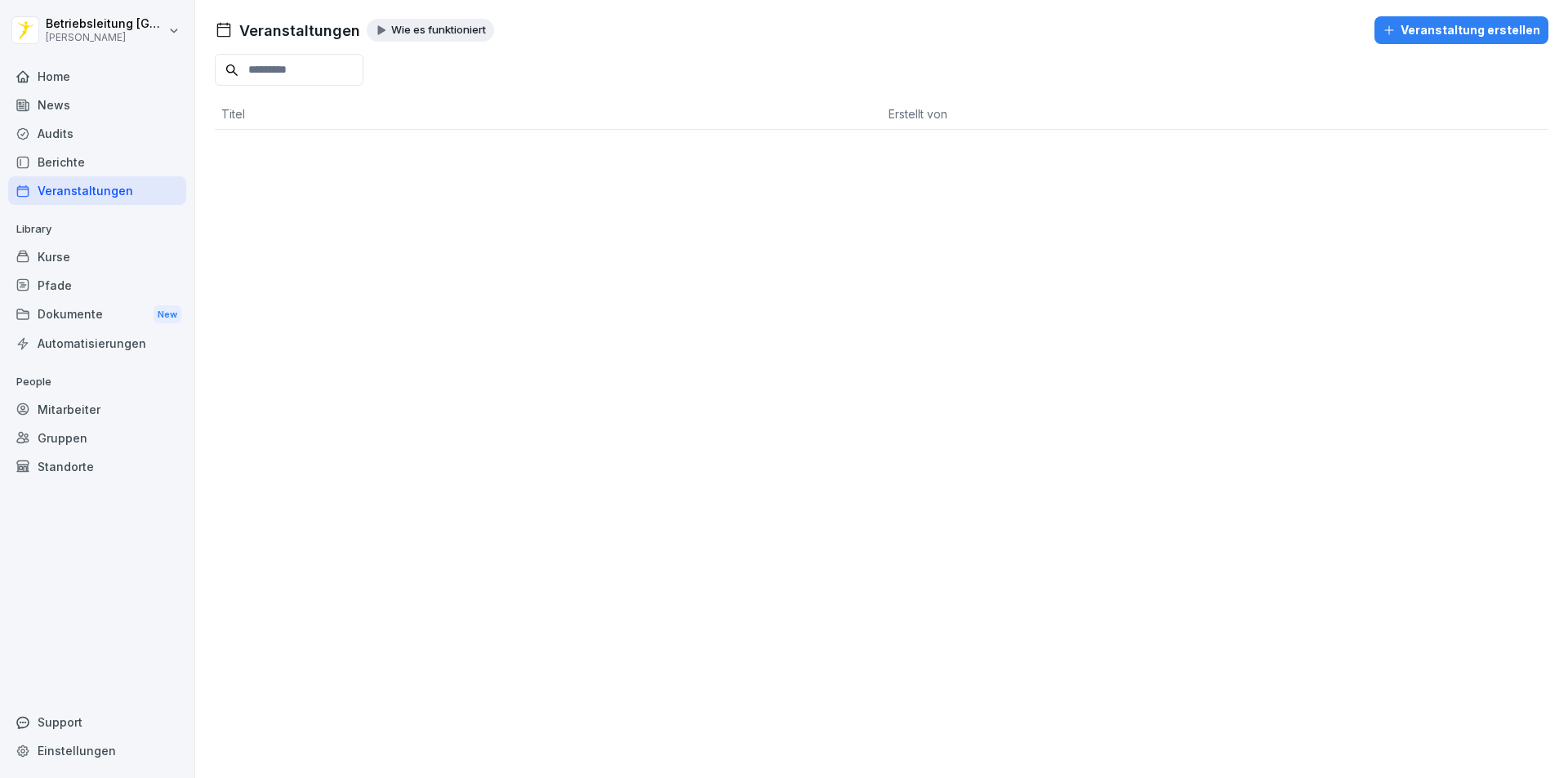
click at [91, 157] on div "Berichte" at bounding box center [97, 162] width 178 height 28
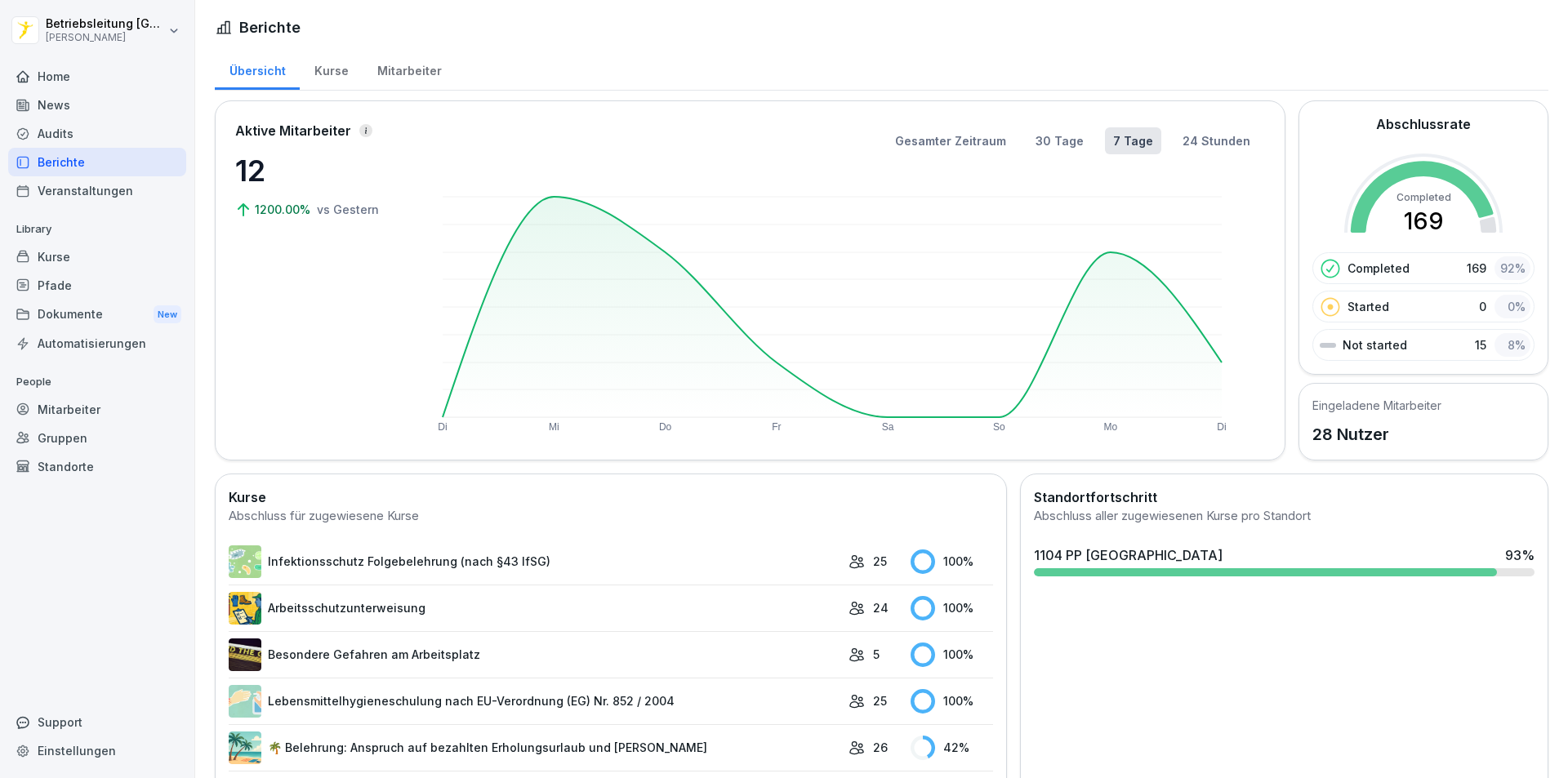
click at [413, 71] on div "Mitarbeiter" at bounding box center [409, 68] width 93 height 42
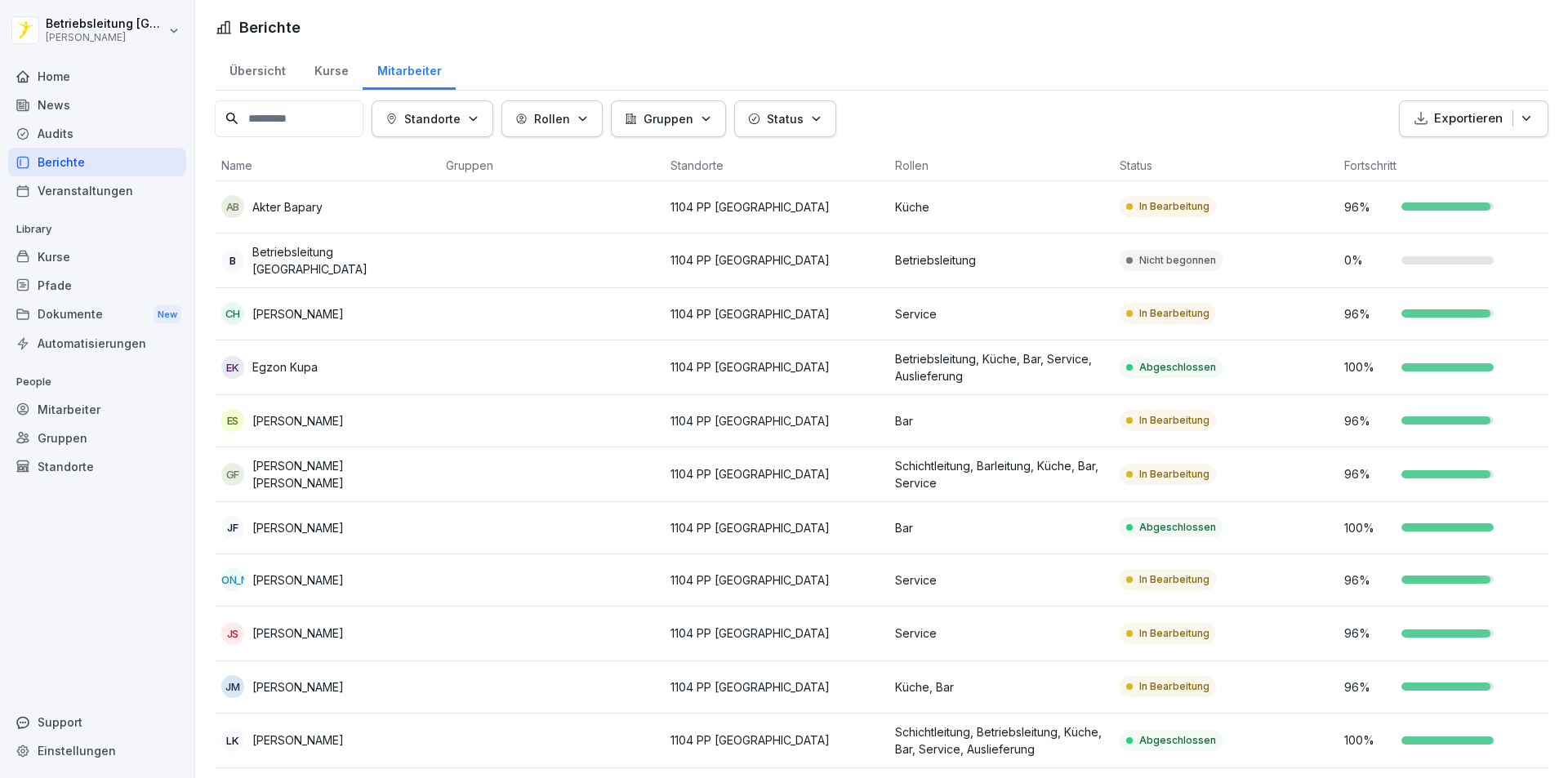
click at [329, 74] on div "Kurse" at bounding box center [330, 68] width 63 height 42
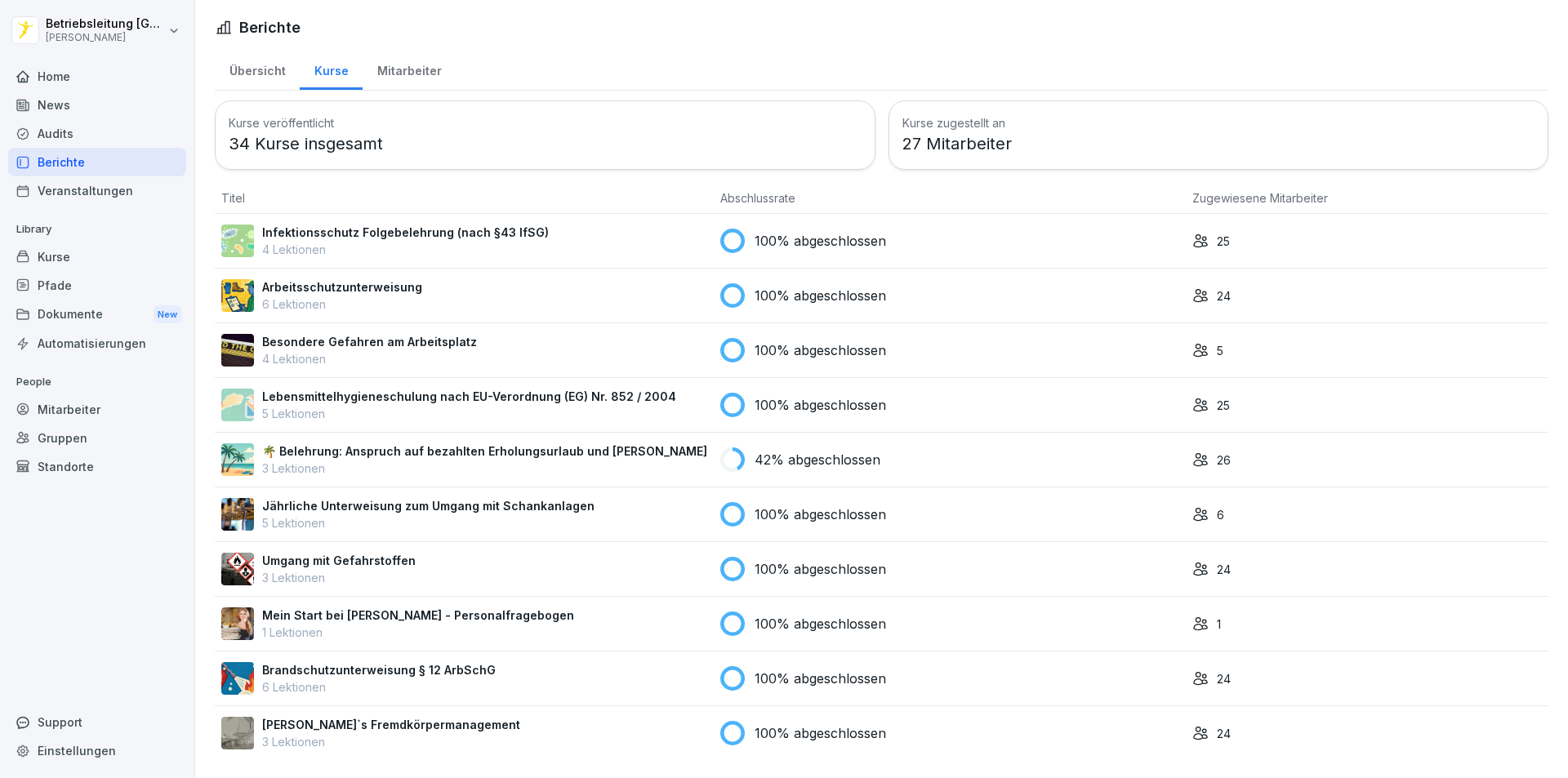
scroll to position [7, 0]
click at [339, 623] on p "1 Lektionen" at bounding box center [418, 631] width 312 height 17
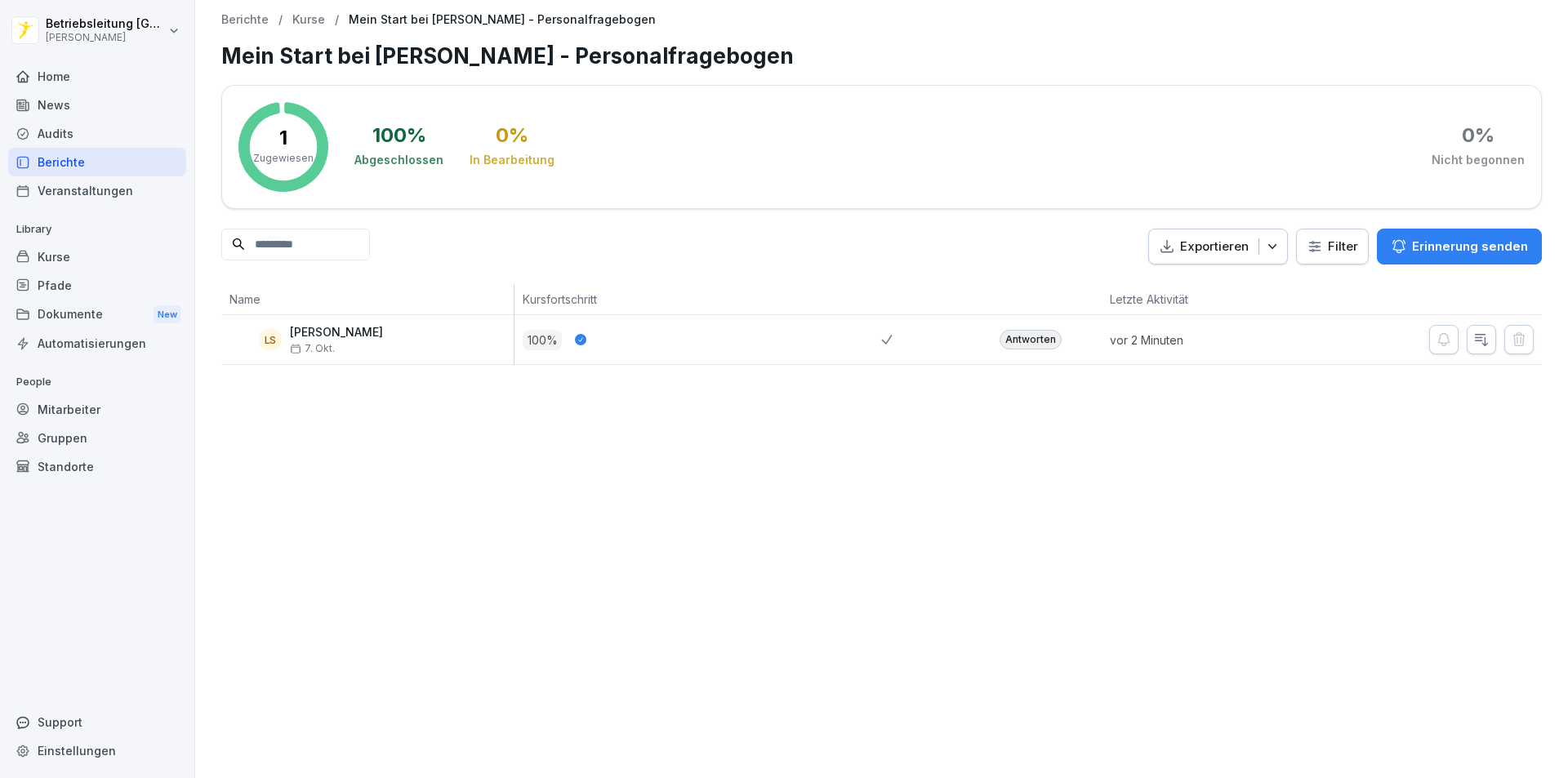
click at [1473, 343] on icon "button" at bounding box center [1481, 339] width 16 height 16
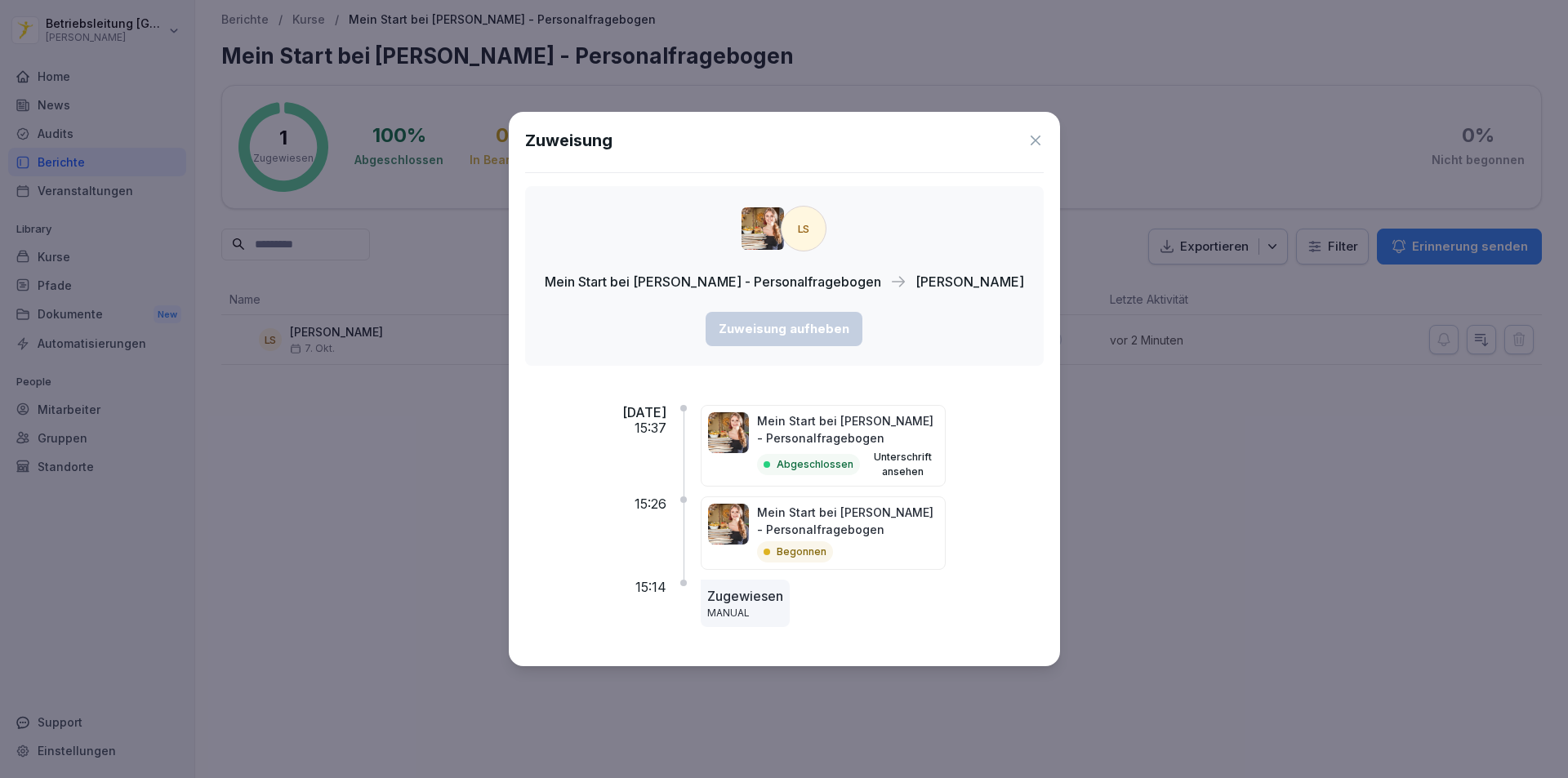
click at [852, 459] on p "Abgeschlossen" at bounding box center [815, 464] width 76 height 15
click at [858, 538] on div "Mein Start bei [PERSON_NAME] - Personalfragebogen Begonnen" at bounding box center [848, 533] width 181 height 59
click at [780, 583] on div "Zugewiesen MANUAL" at bounding box center [745, 603] width 89 height 47
click at [667, 565] on div "15:26" at bounding box center [596, 538] width 142 height 83
click at [666, 499] on p "15:26" at bounding box center [650, 504] width 32 height 15
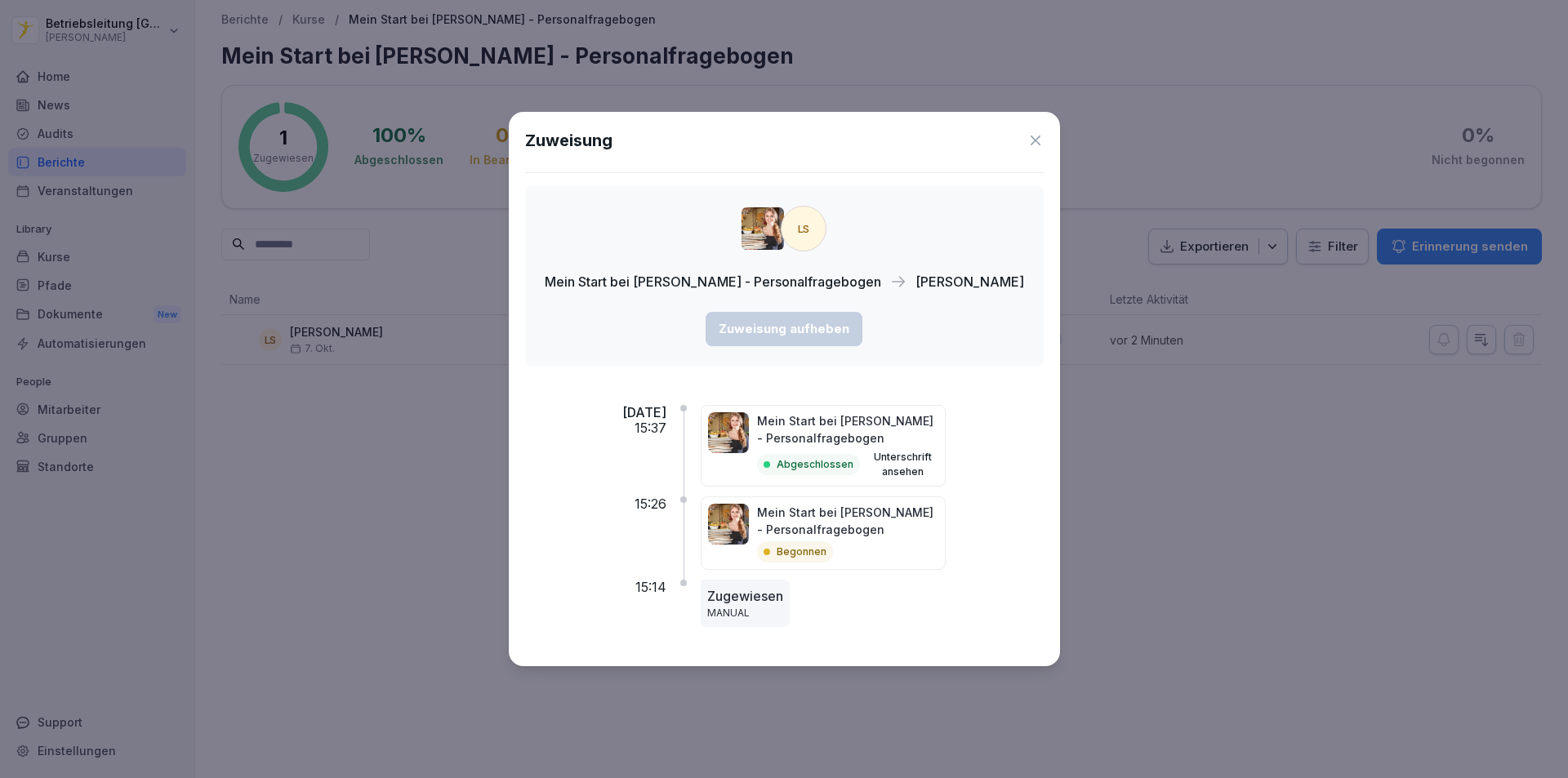
click at [647, 421] on div "[DATE] 15:37" at bounding box center [596, 450] width 142 height 91
click at [1027, 140] on icon at bounding box center [1035, 140] width 16 height 16
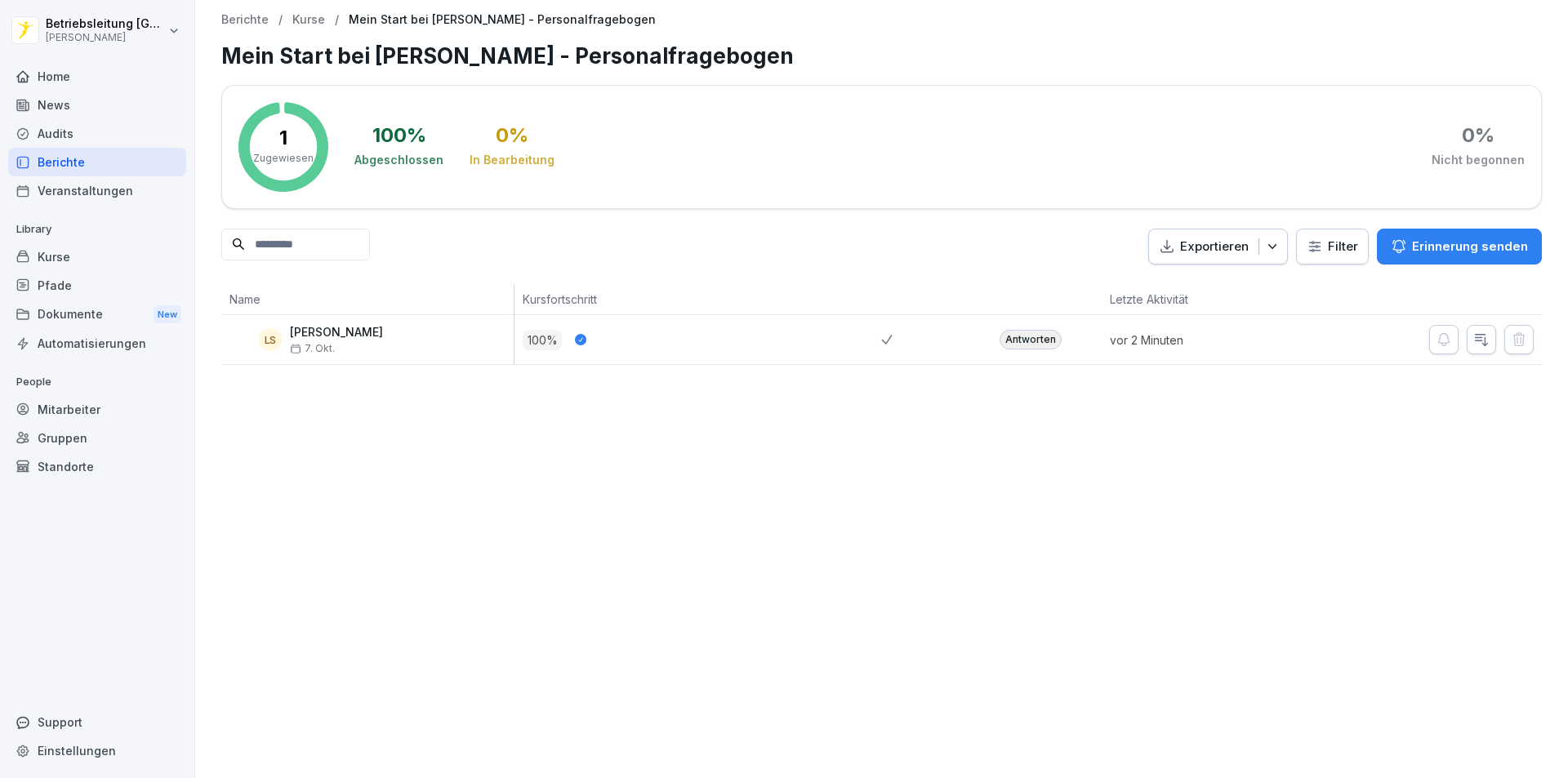
drag, startPoint x: 666, startPoint y: 331, endPoint x: 923, endPoint y: 347, distance: 257.5
click at [669, 332] on div "100 %" at bounding box center [701, 339] width 358 height 20
click at [1050, 337] on div "Antworten" at bounding box center [1031, 339] width 62 height 20
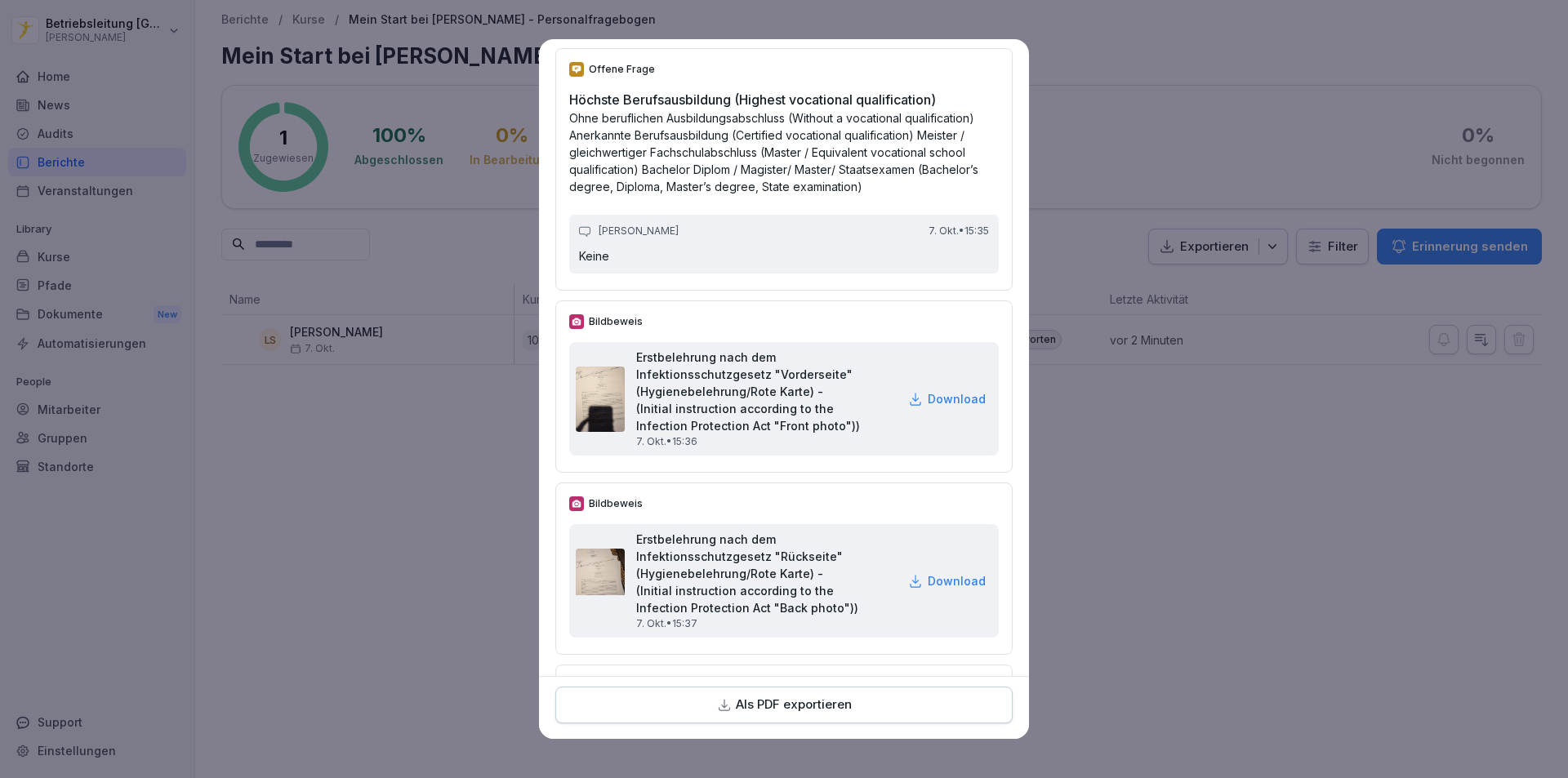
scroll to position [5469, 0]
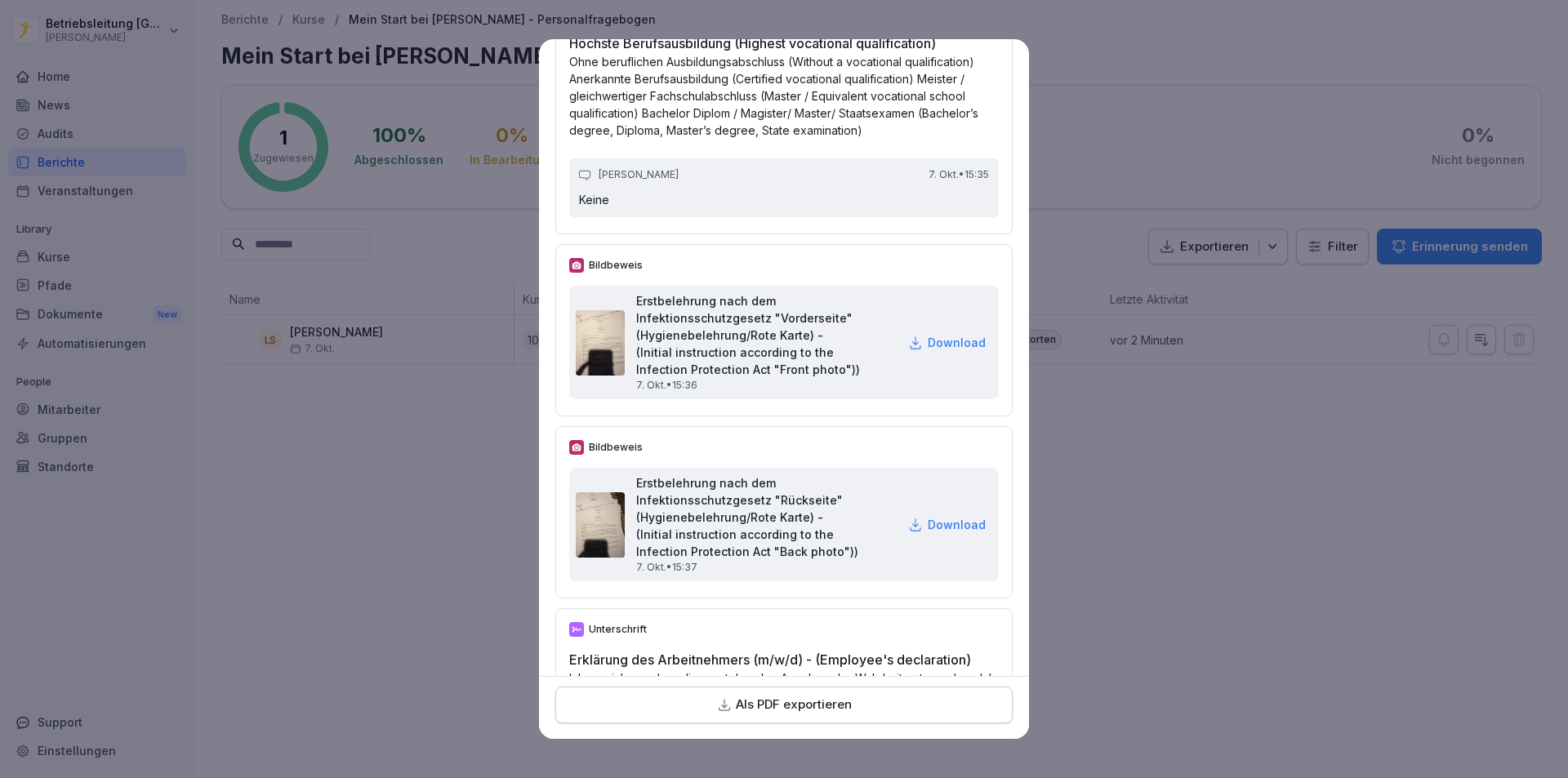
click at [930, 351] on p "Download" at bounding box center [956, 342] width 58 height 17
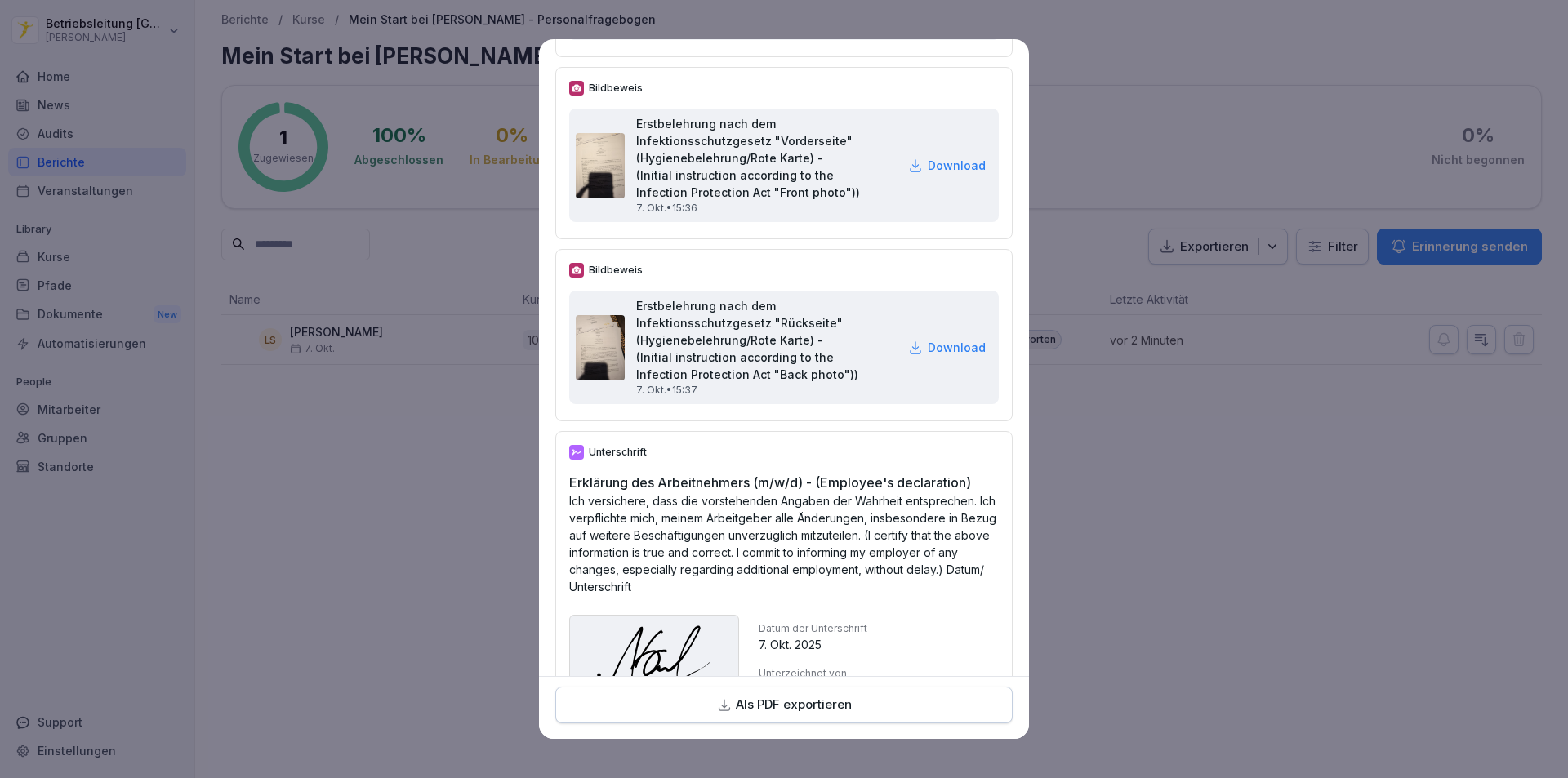
scroll to position [5793, 0]
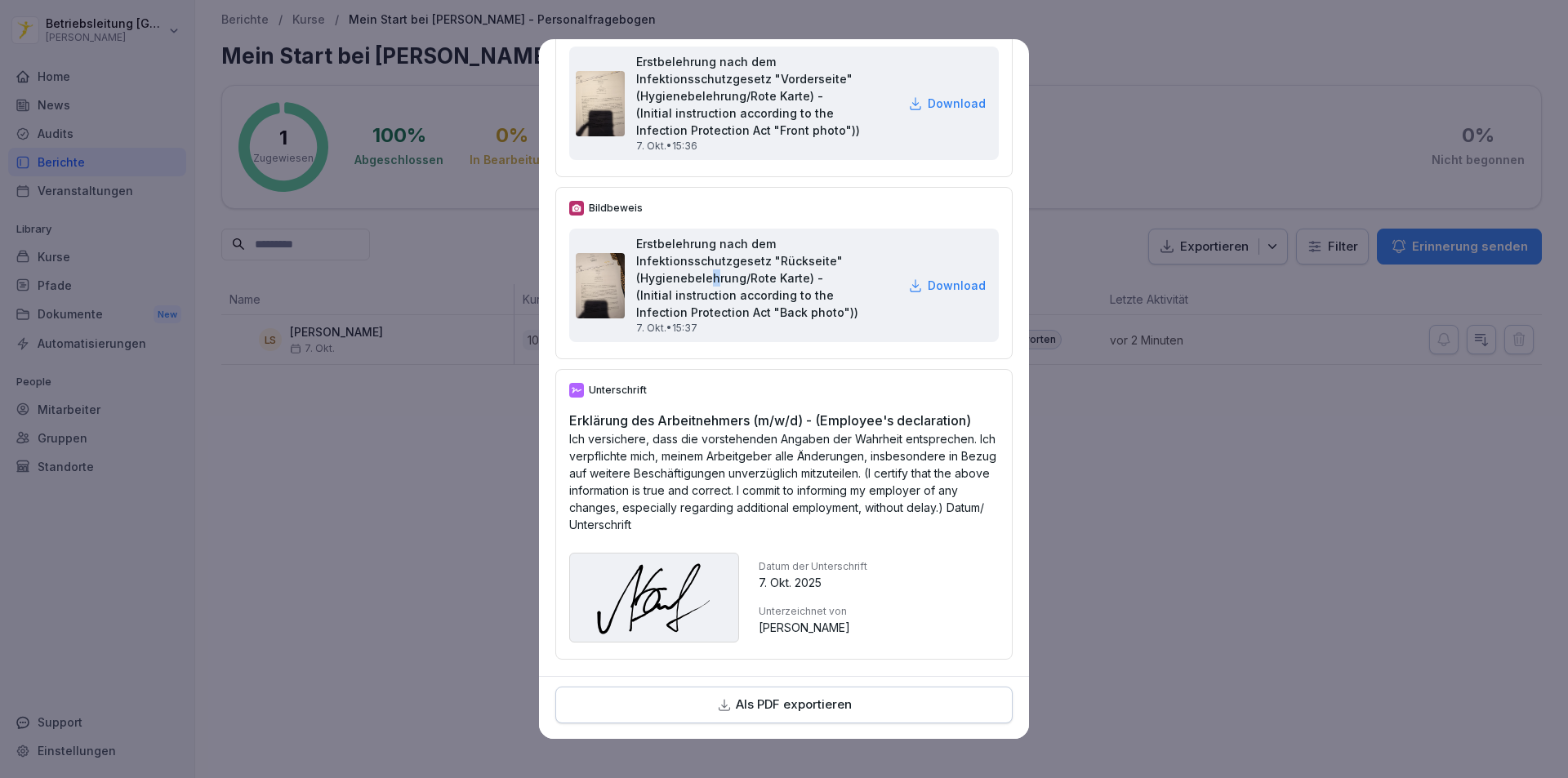
drag, startPoint x: 712, startPoint y: 266, endPoint x: 723, endPoint y: 258, distance: 13.6
click at [718, 261] on h2 "Erstbelehrung nach dem Infektionsschutzgesetz "Rückseite" (Hygienebelehrung/Rot…" at bounding box center [766, 278] width 260 height 85
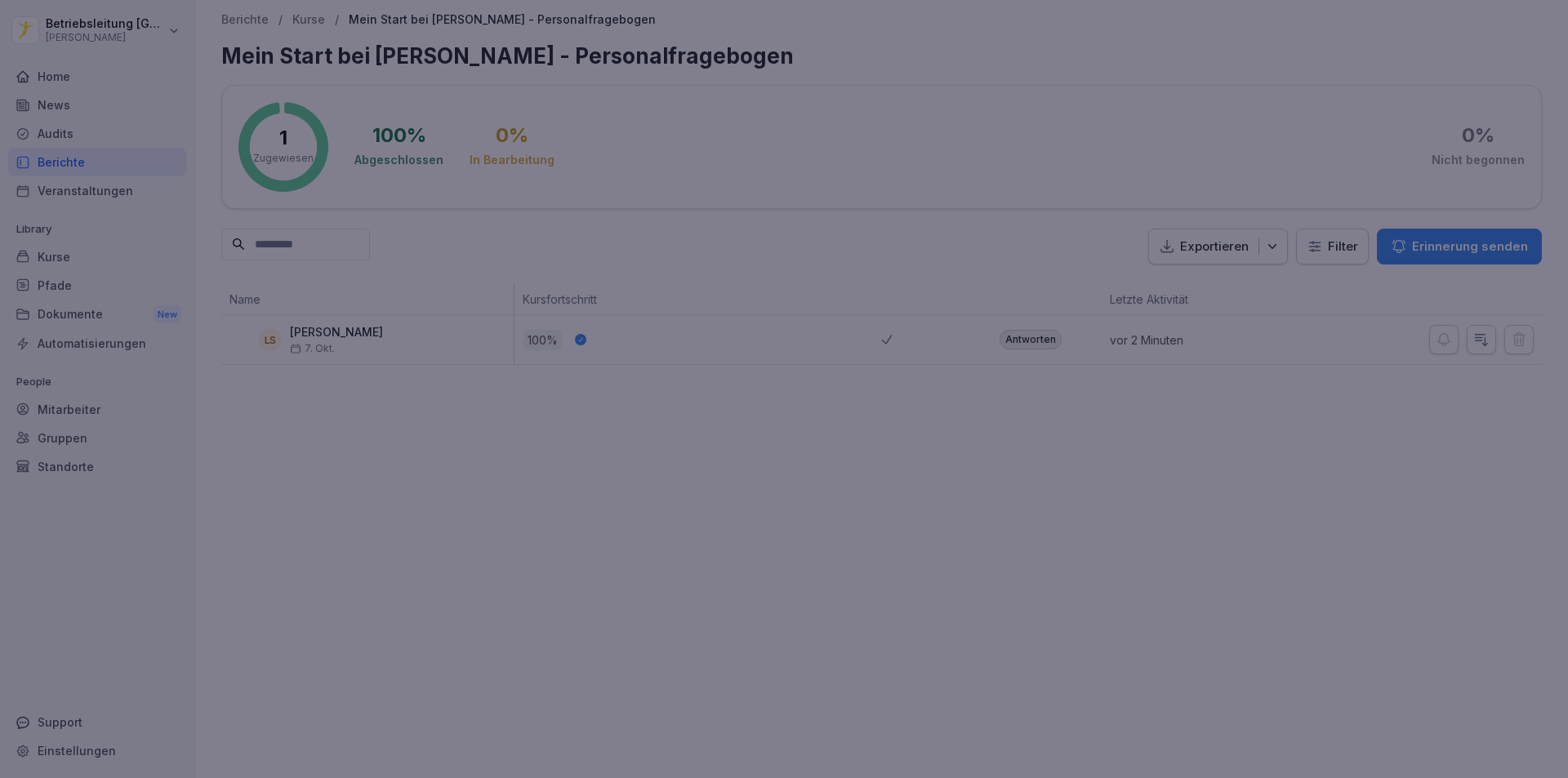
click at [1122, 490] on div at bounding box center [784, 389] width 1568 height 778
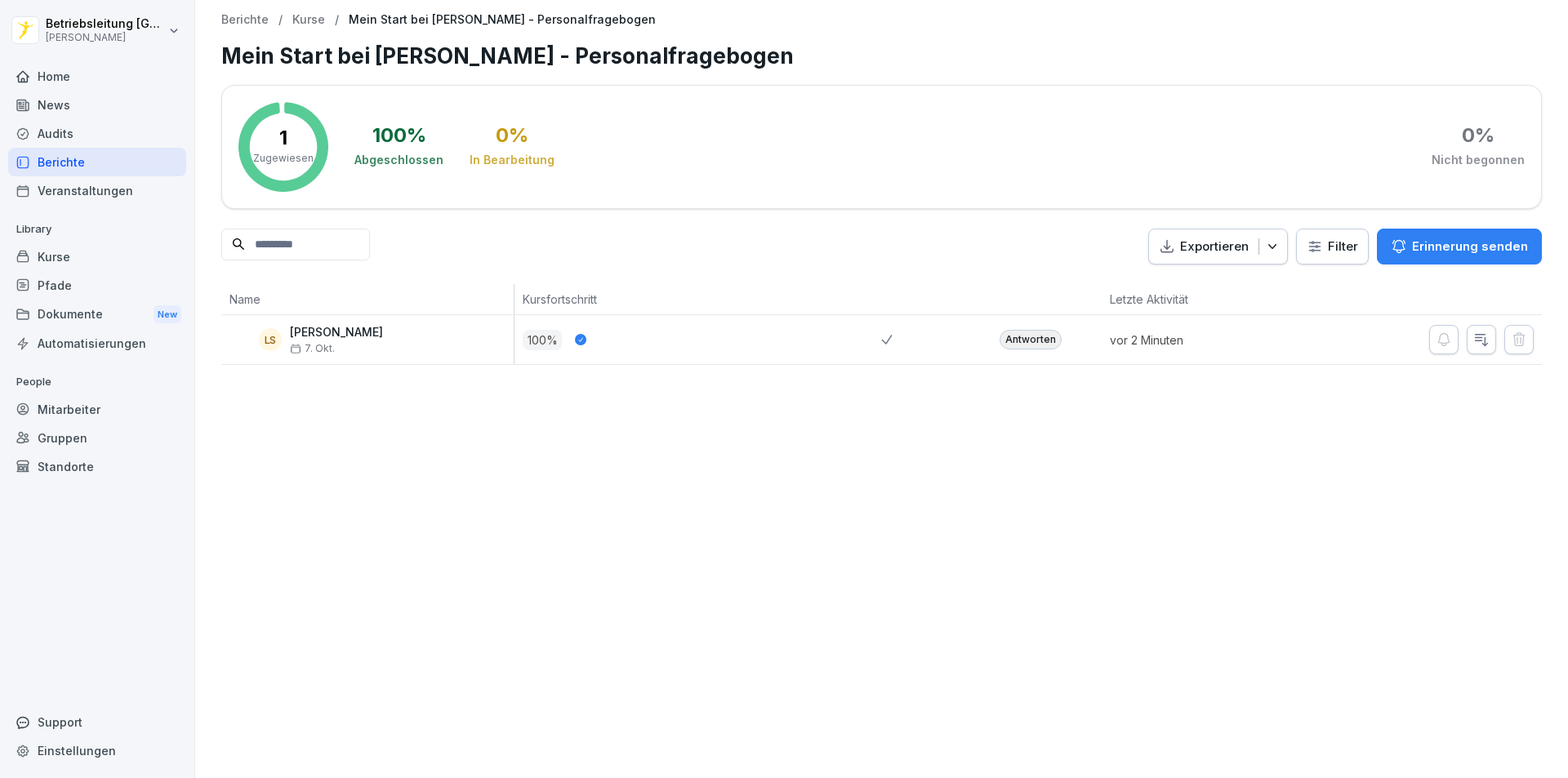
click at [426, 154] on div "Abgeschlossen" at bounding box center [399, 160] width 89 height 16
